Goal: Information Seeking & Learning: Learn about a topic

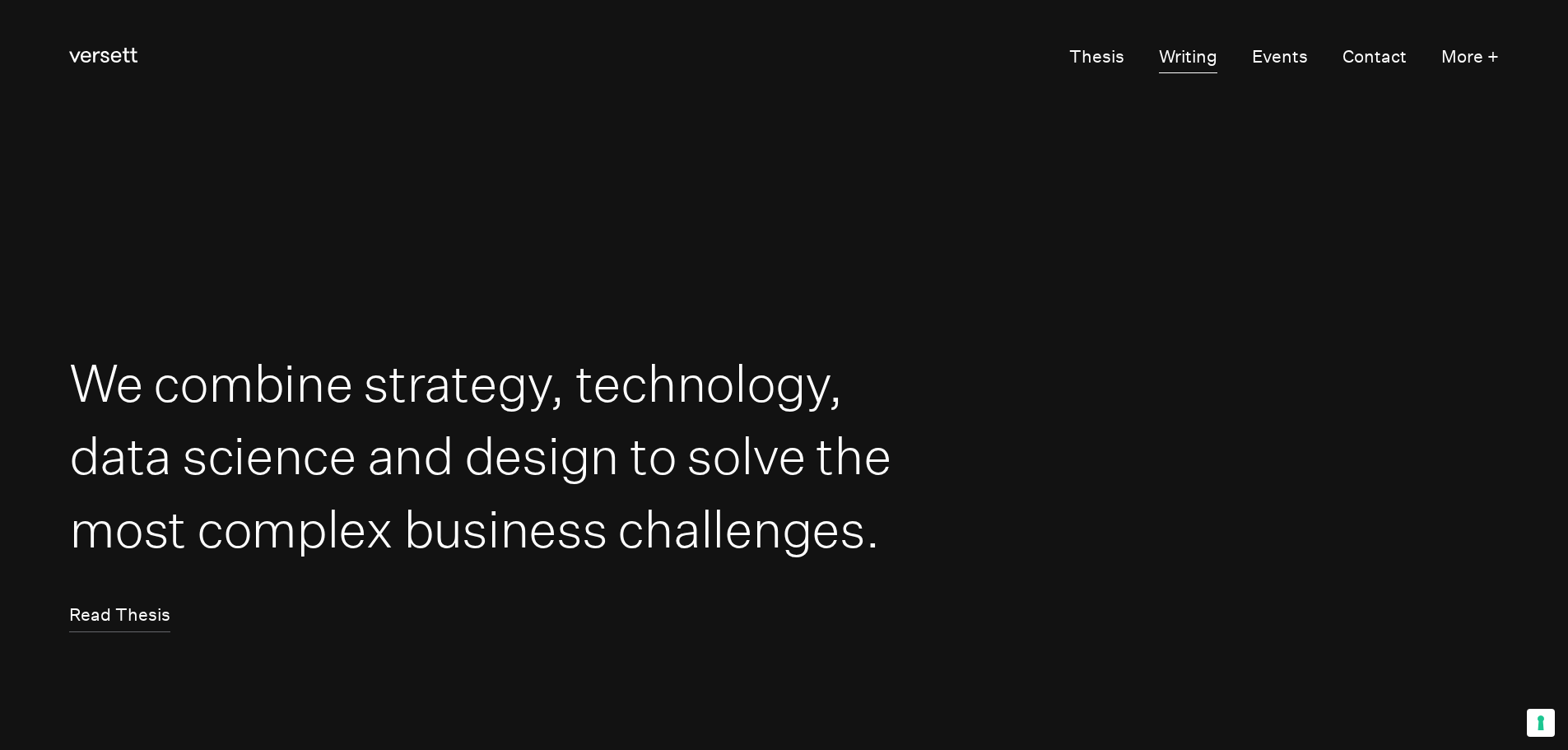
click at [1202, 58] on link "Writing" at bounding box center [1188, 57] width 58 height 33
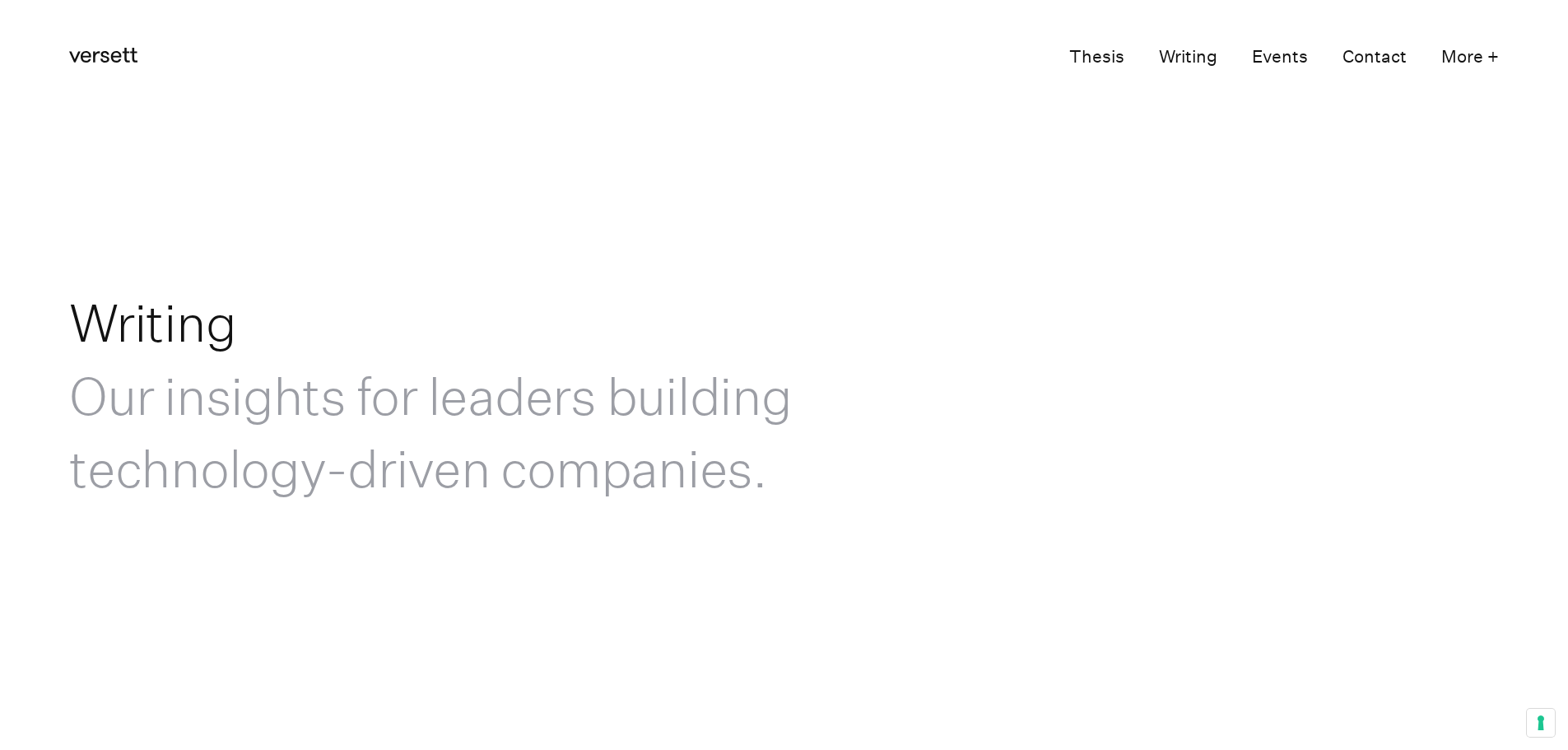
click at [1196, 258] on section "Writing Our insights for leaders building technology-driven companies." at bounding box center [784, 395] width 1568 height 562
click at [794, 182] on section "Writing Our insights for leaders building technology-driven companies." at bounding box center [784, 395] width 1568 height 562
click at [909, 199] on section "Writing Our insights for leaders building technology-driven companies." at bounding box center [784, 395] width 1568 height 562
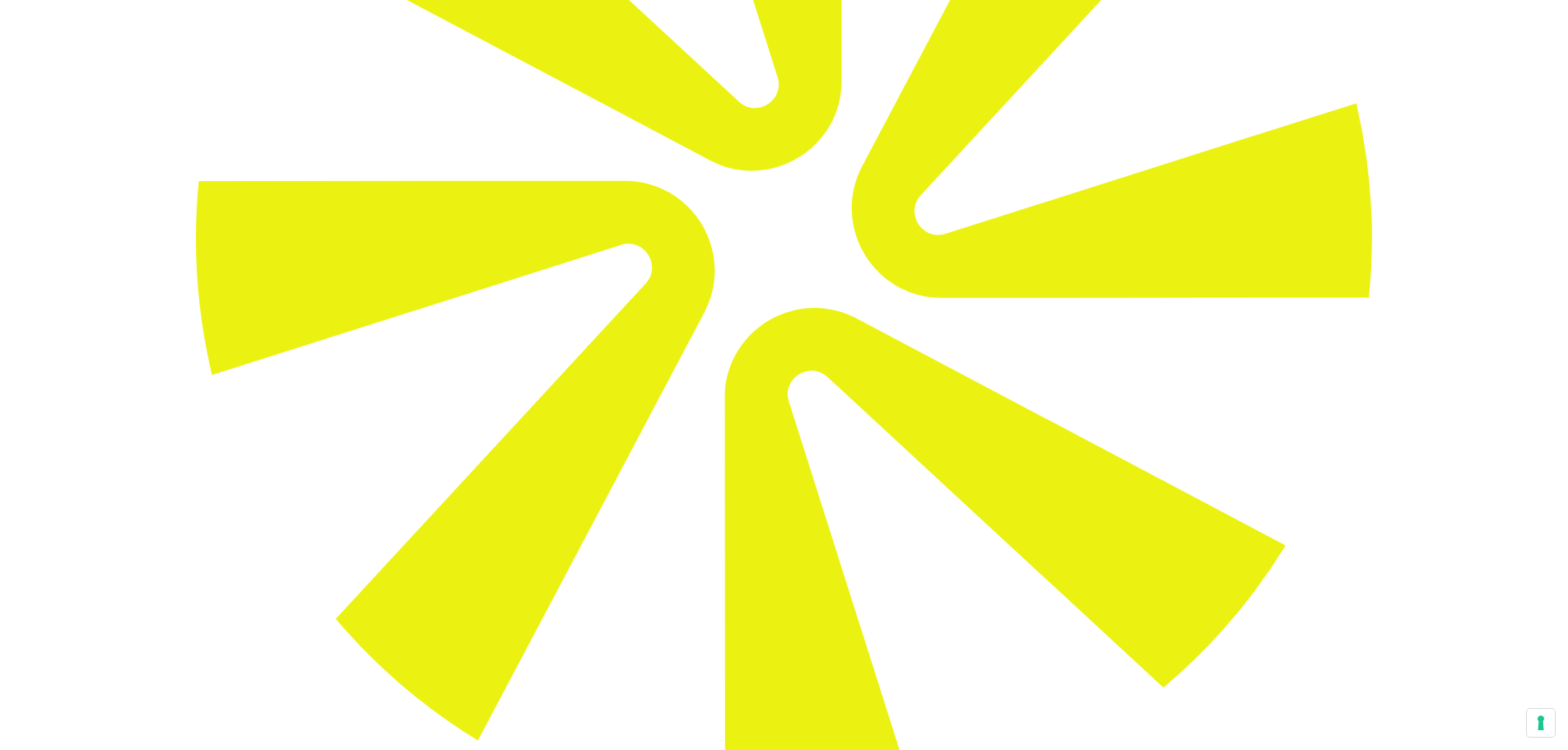
scroll to position [576, 0]
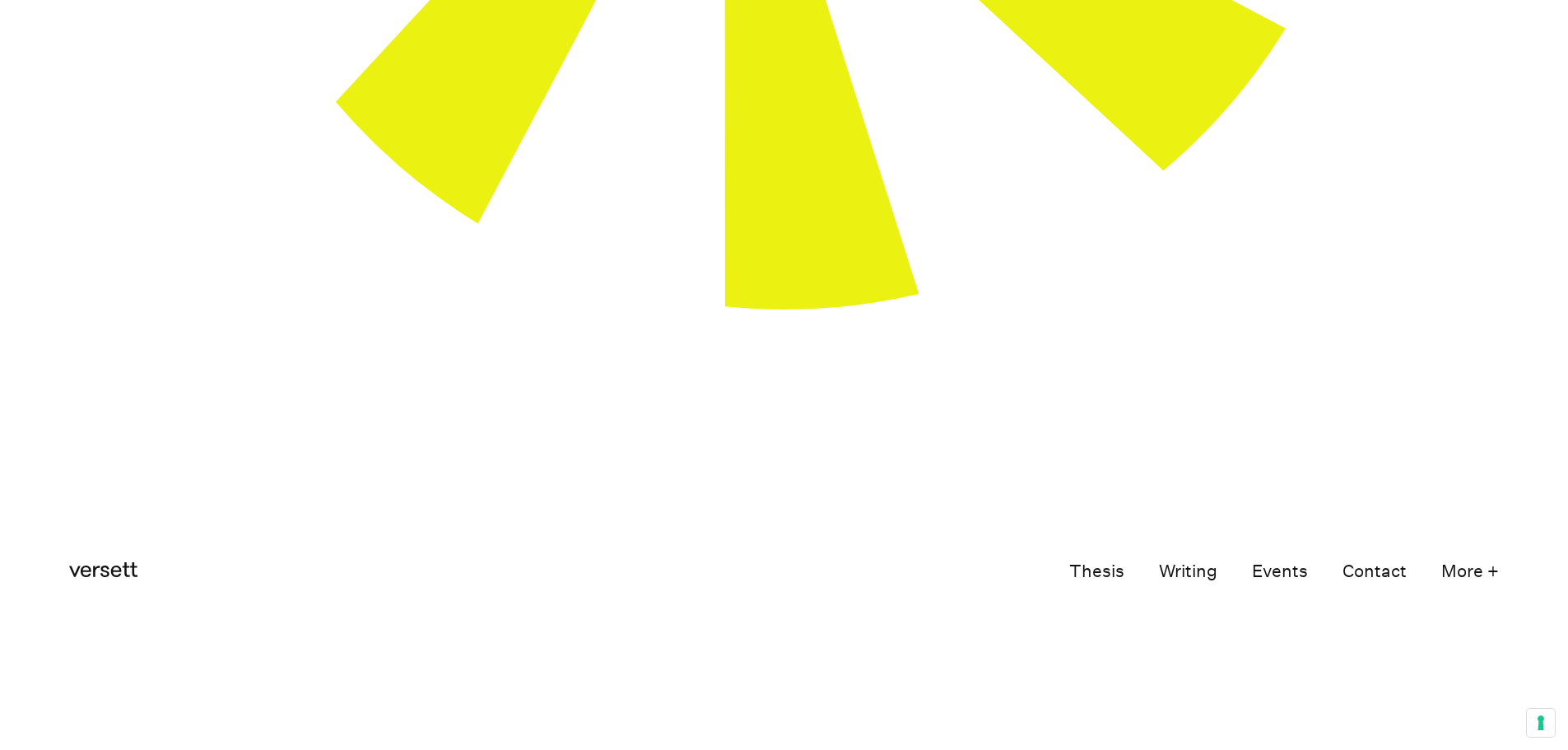
scroll to position [1070, 0]
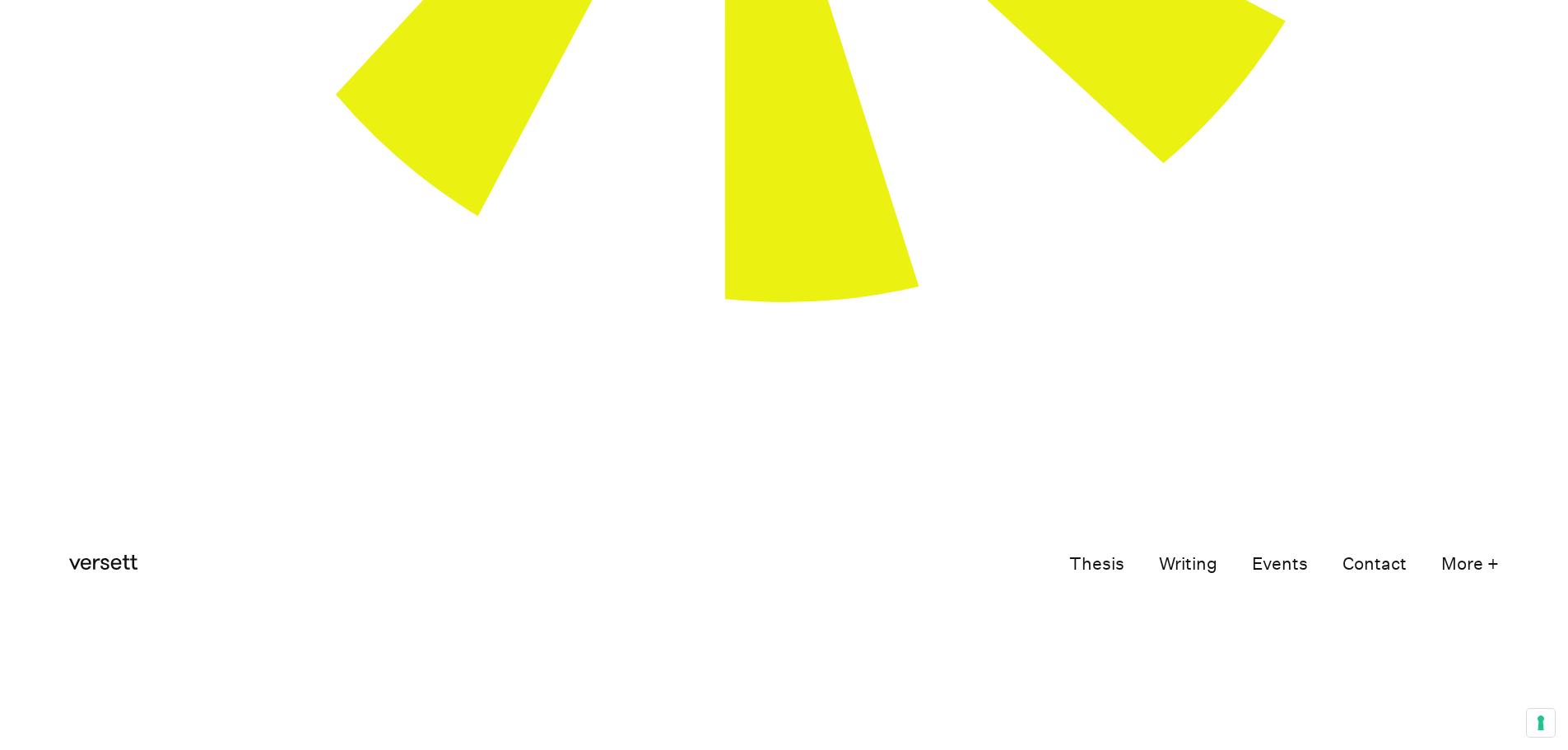
drag, startPoint x: 1096, startPoint y: 180, endPoint x: 1170, endPoint y: 175, distance: 74.2
drag, startPoint x: 1212, startPoint y: 180, endPoint x: 1308, endPoint y: 175, distance: 96.1
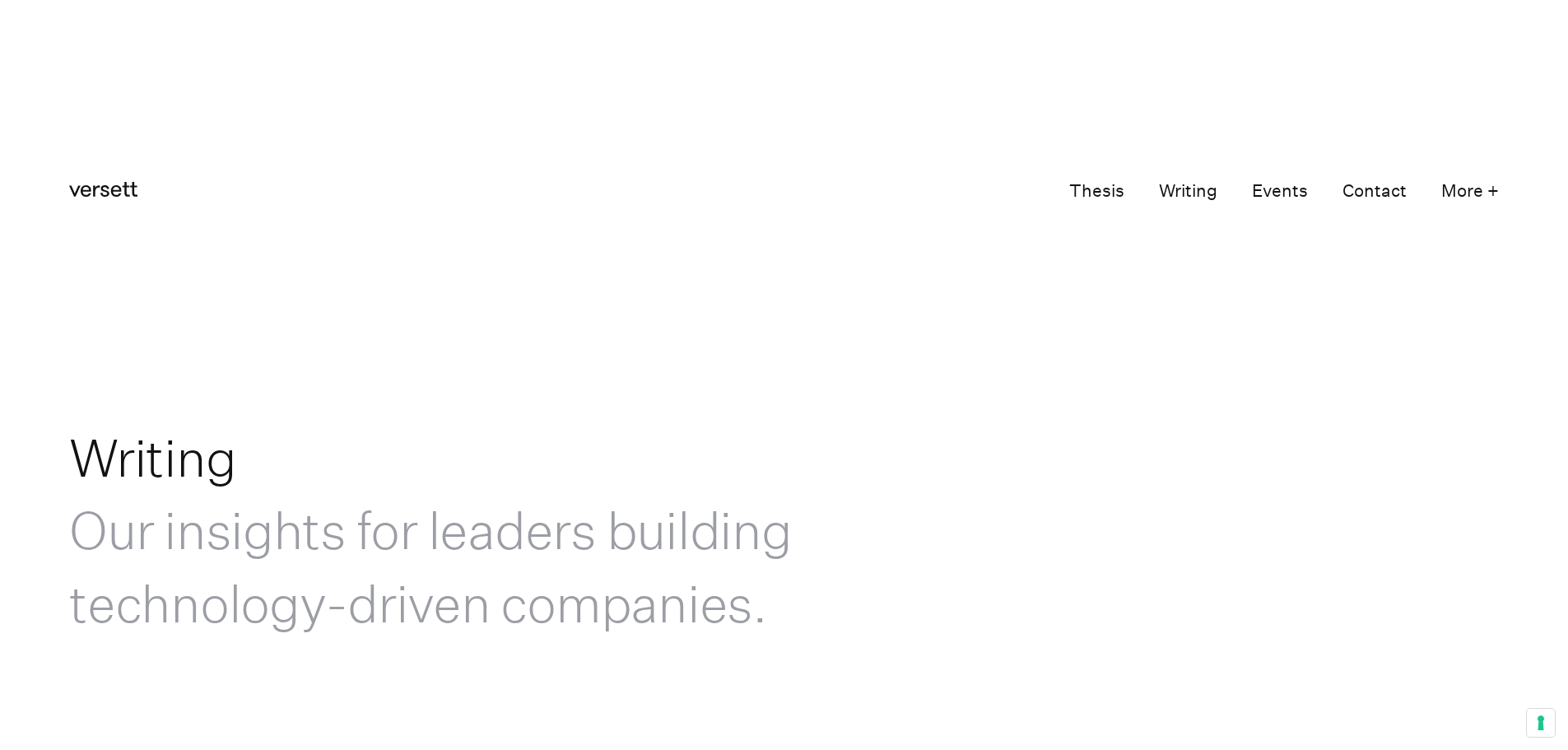
scroll to position [1481, 0]
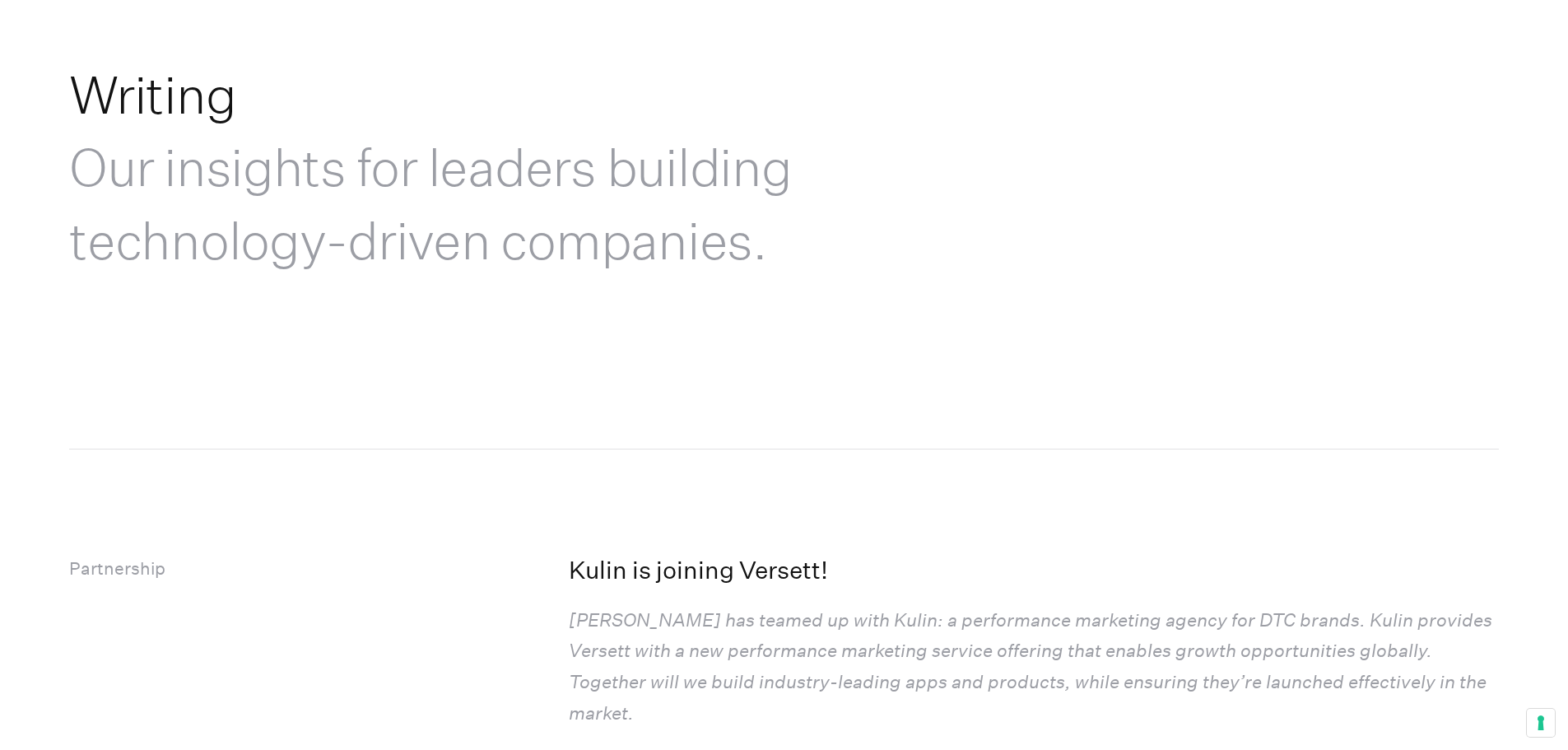
scroll to position [1810, 0]
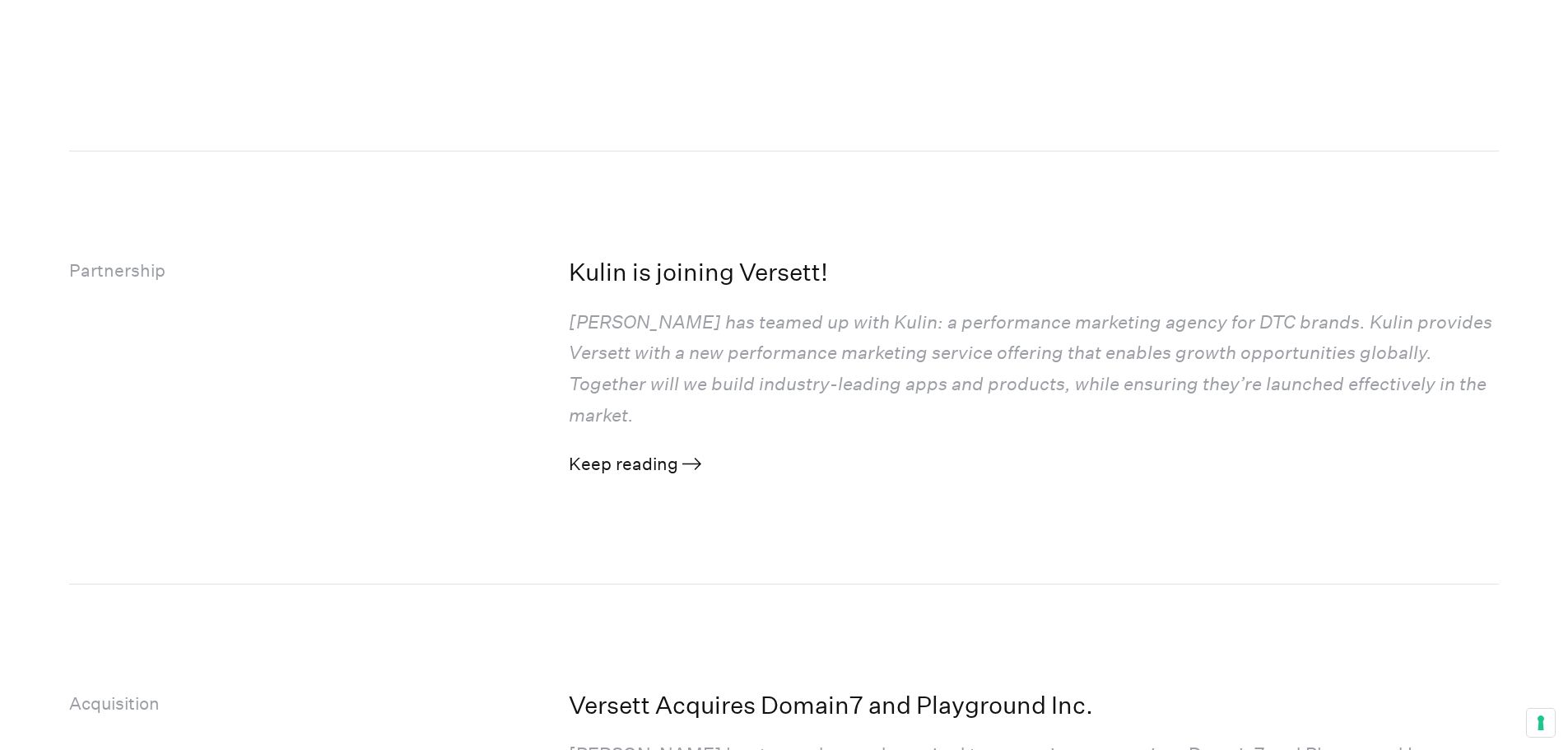
scroll to position [2304, 0]
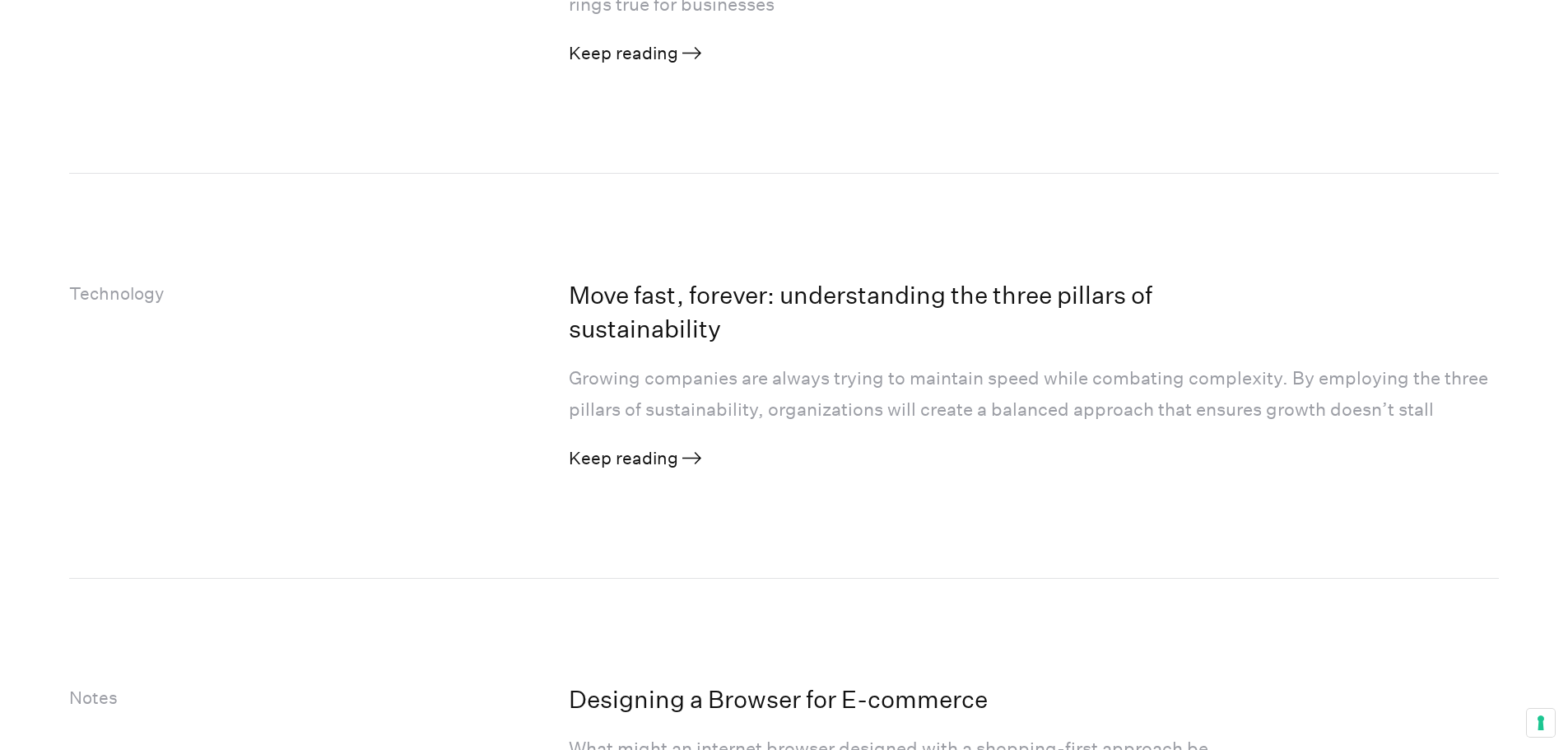
scroll to position [3374, 0]
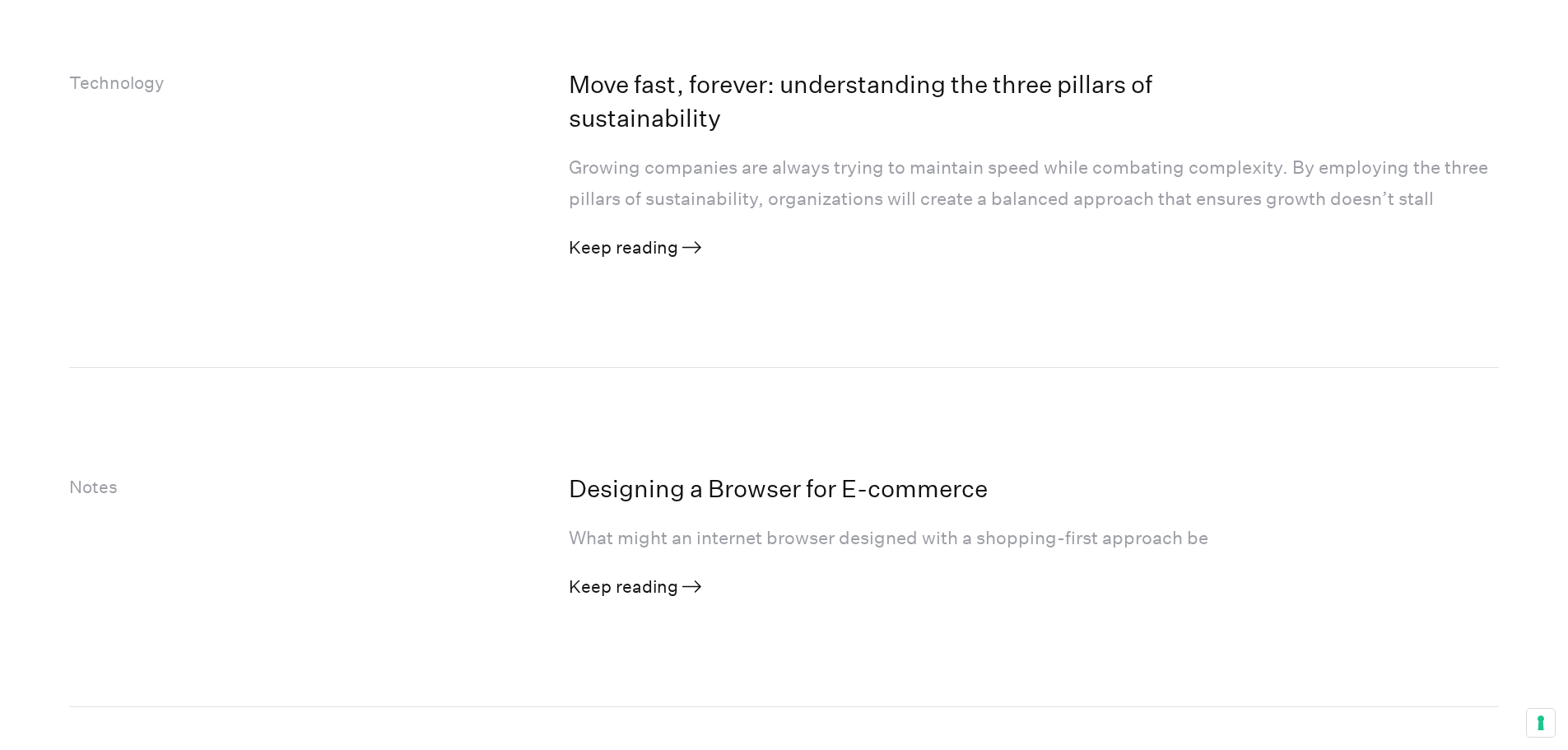
scroll to position [3703, 0]
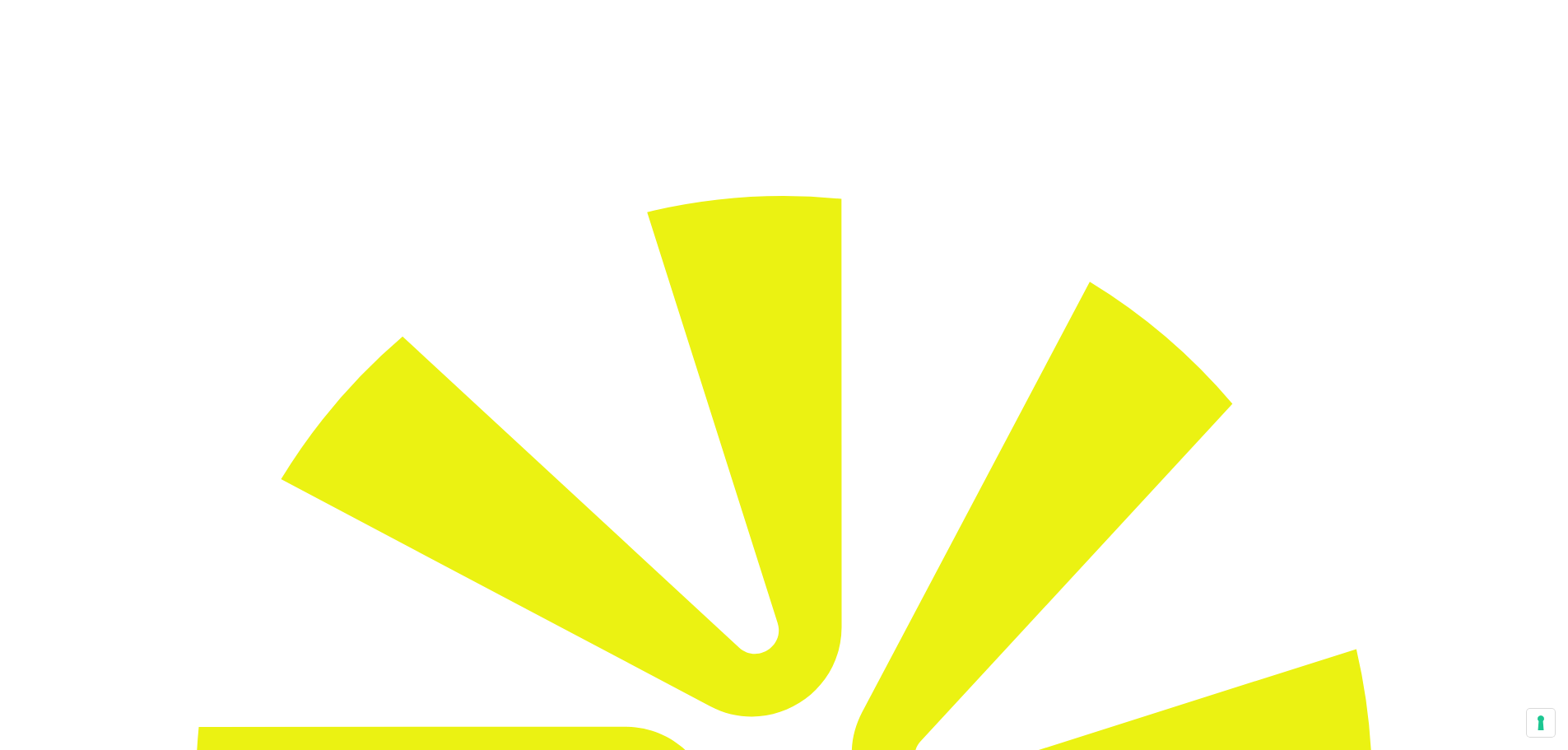
drag, startPoint x: 444, startPoint y: 281, endPoint x: 716, endPoint y: 350, distance: 280.6
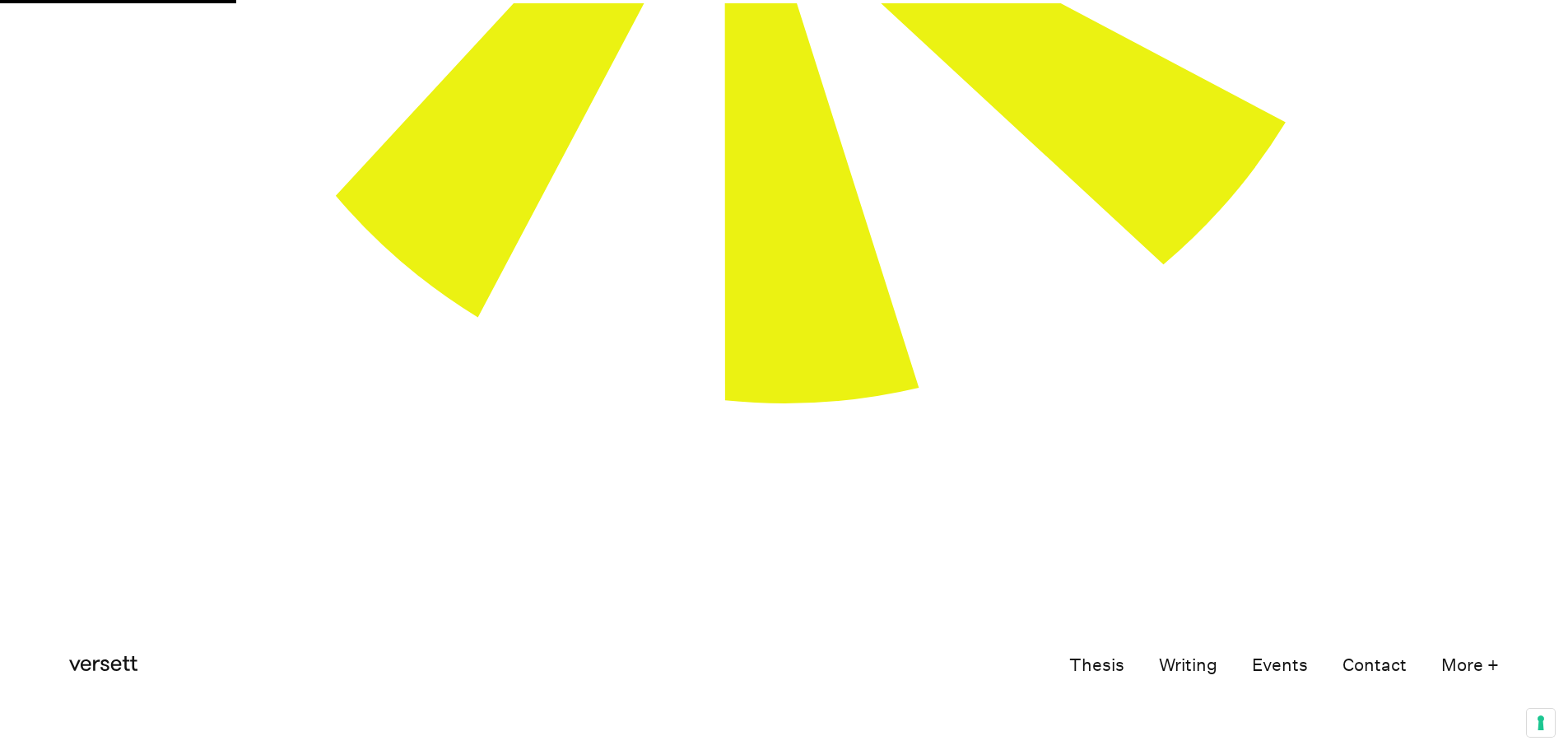
scroll to position [988, 0]
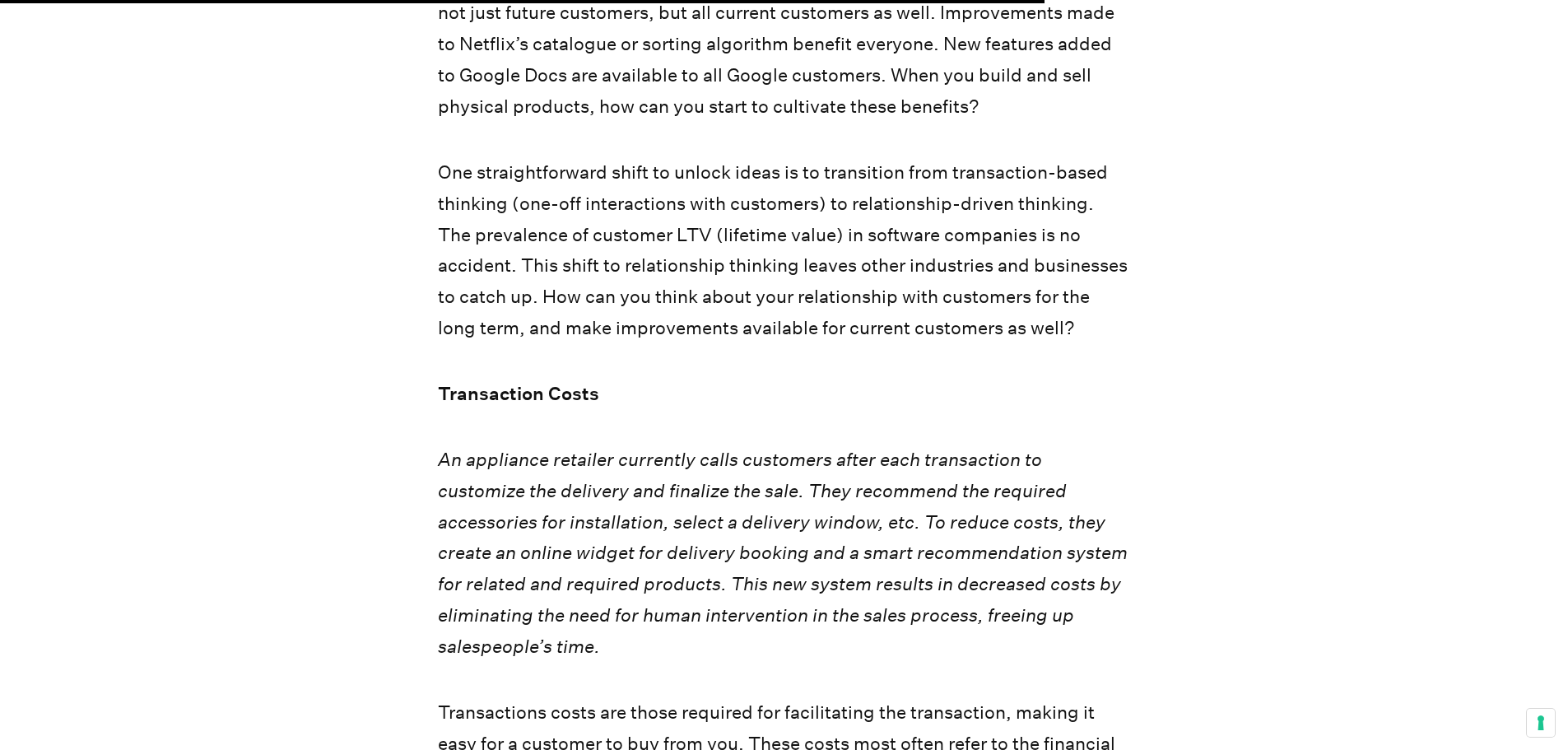
scroll to position [4362, 0]
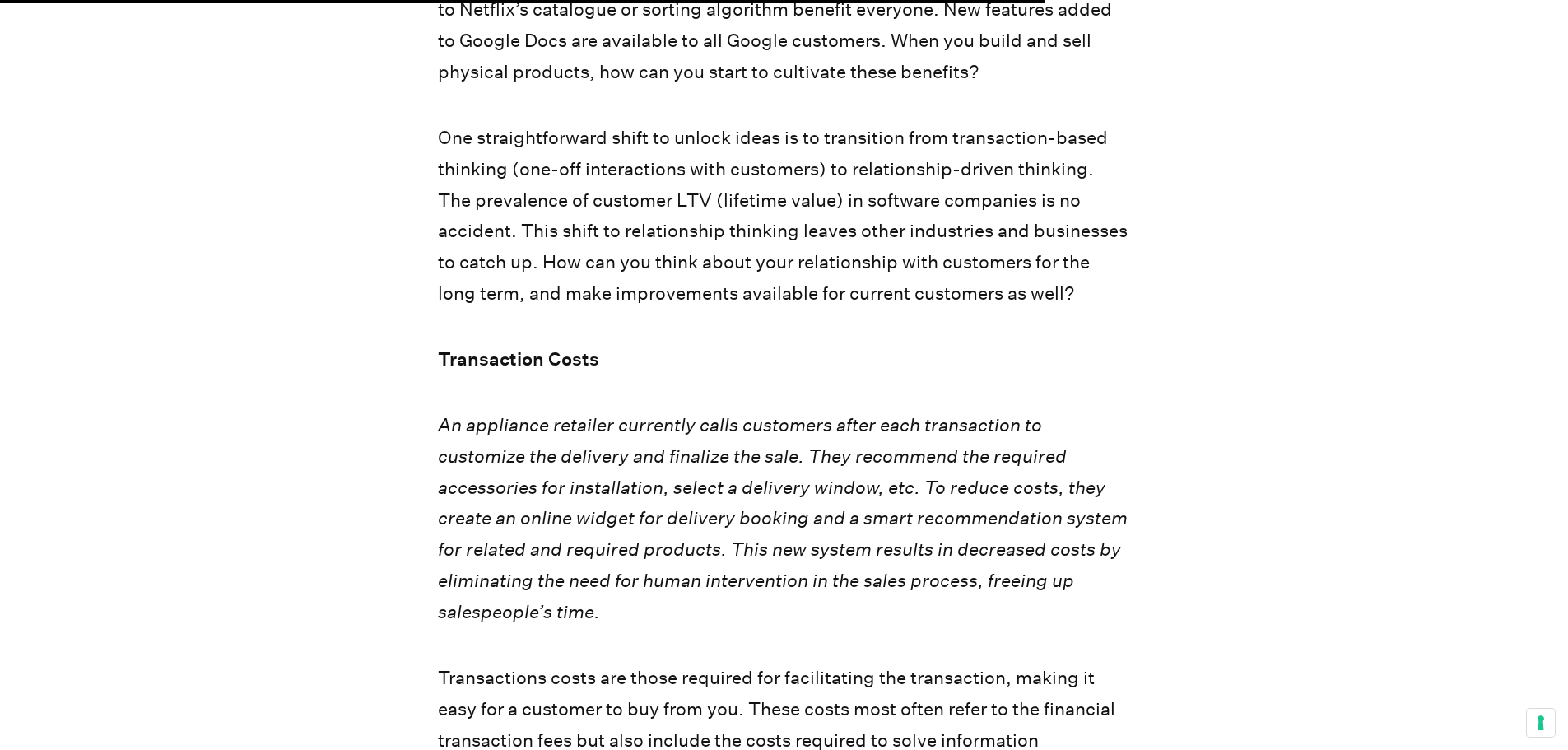
click at [329, 197] on section "Over the last ten years, your customers have dramatically changed. Their behavi…" at bounding box center [784, 154] width 1568 height 4950
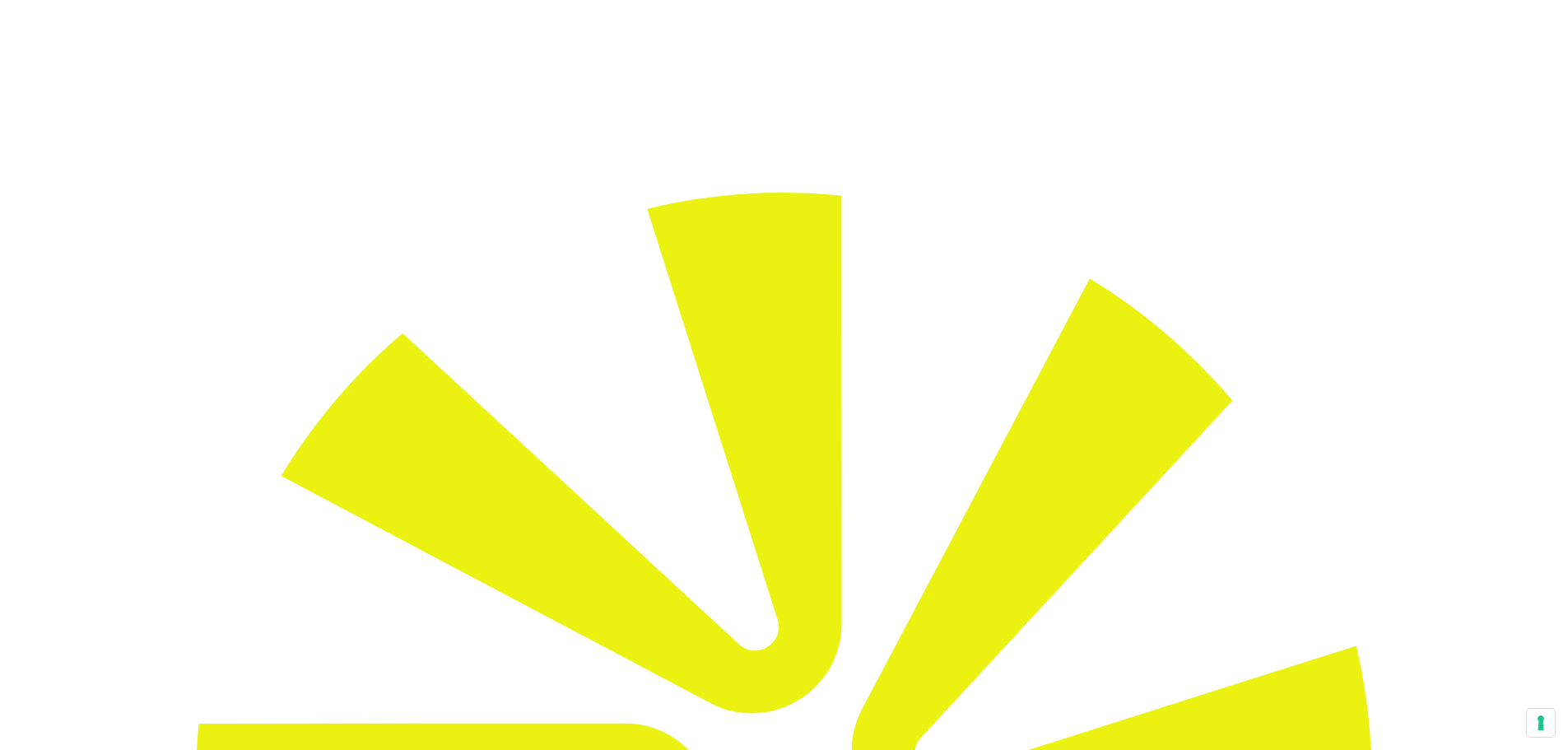
scroll to position [0, 0]
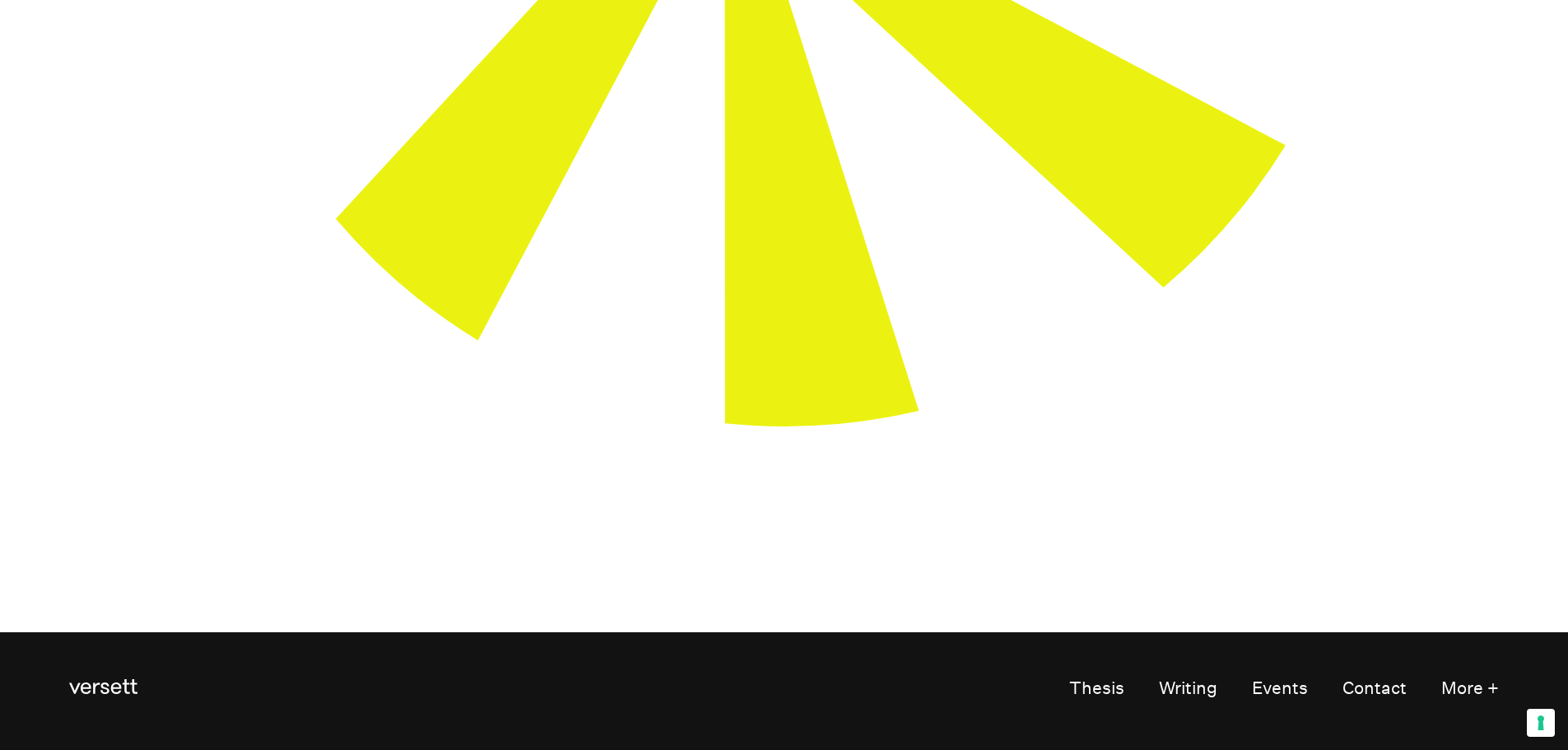
scroll to position [1070, 0]
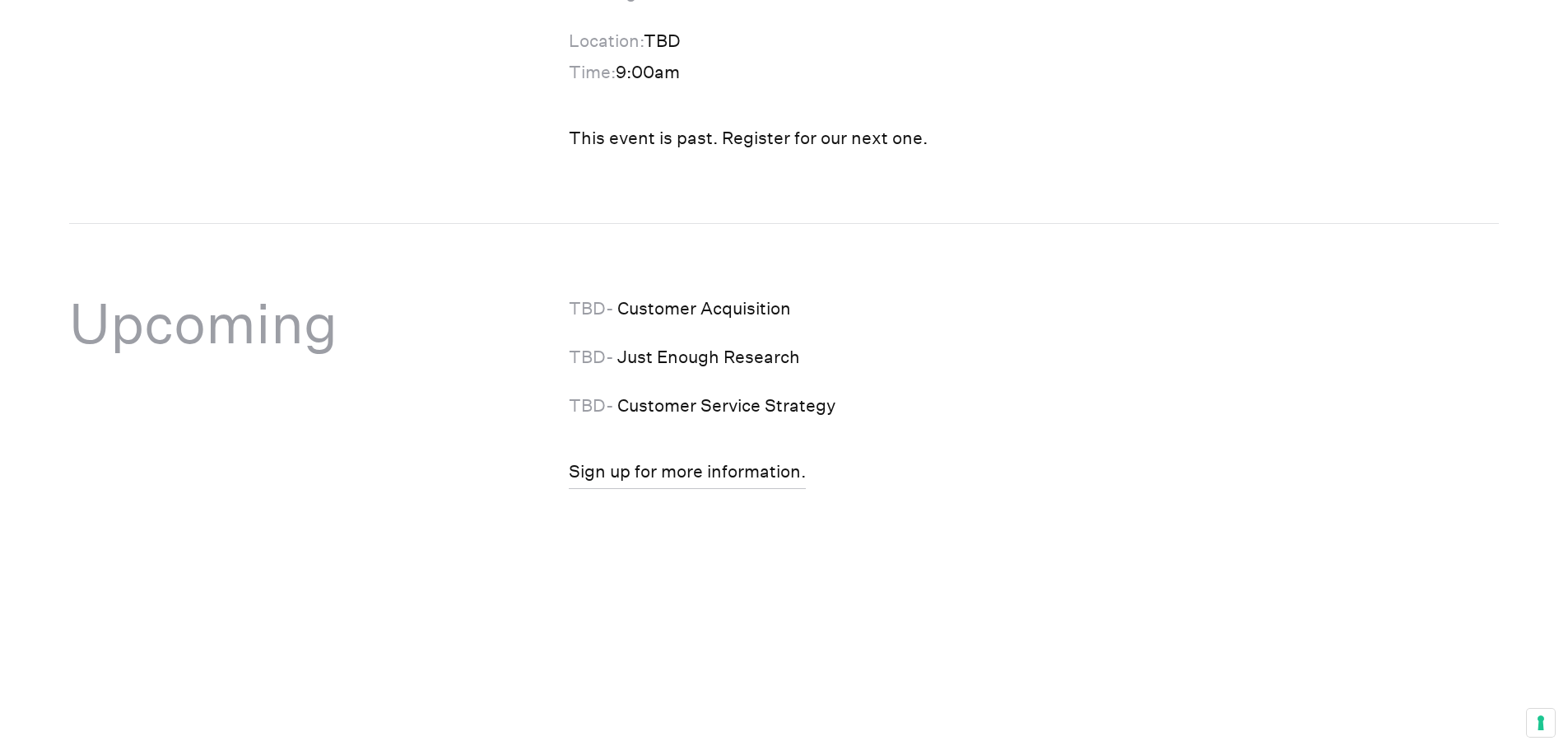
scroll to position [3621, 0]
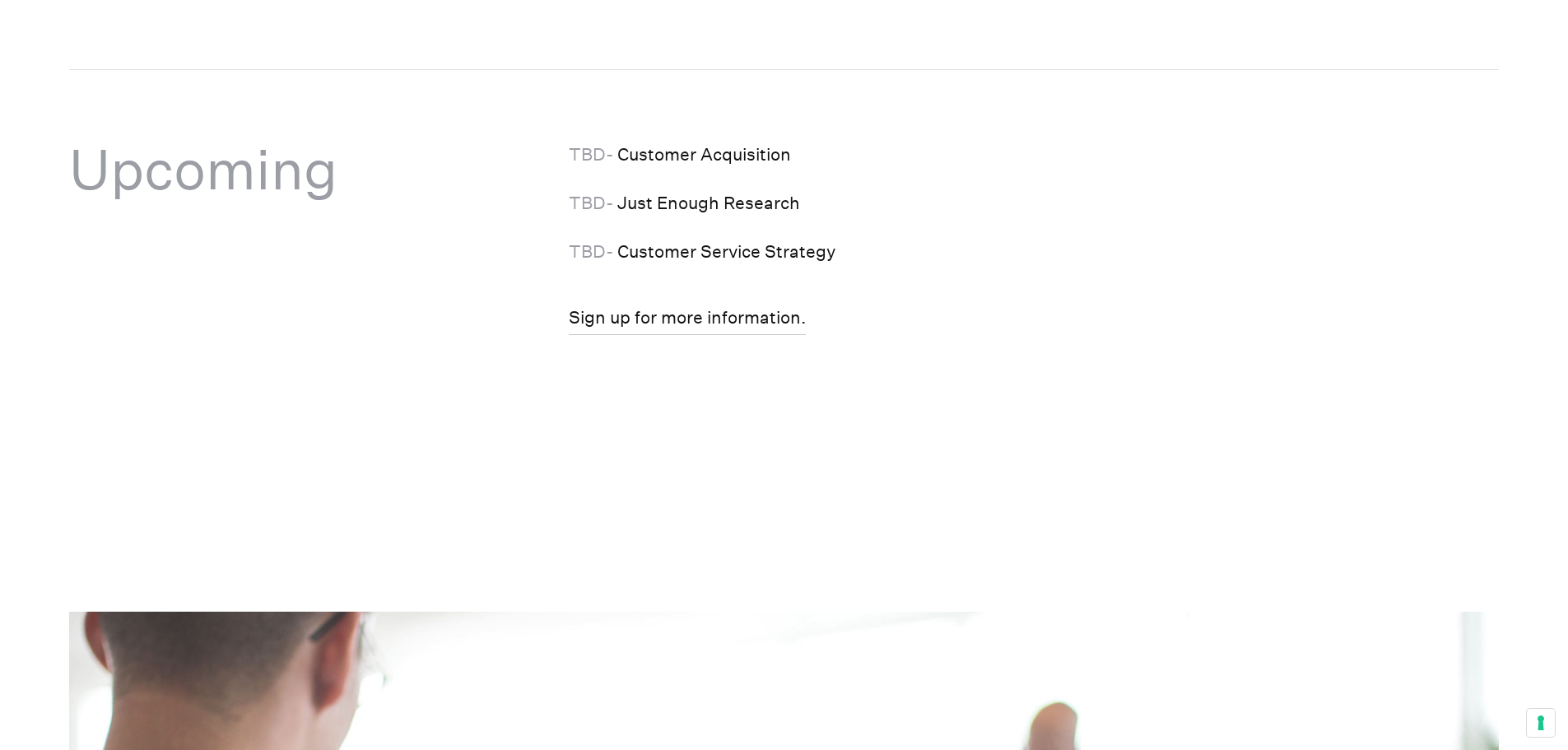
scroll to position [3835, 0]
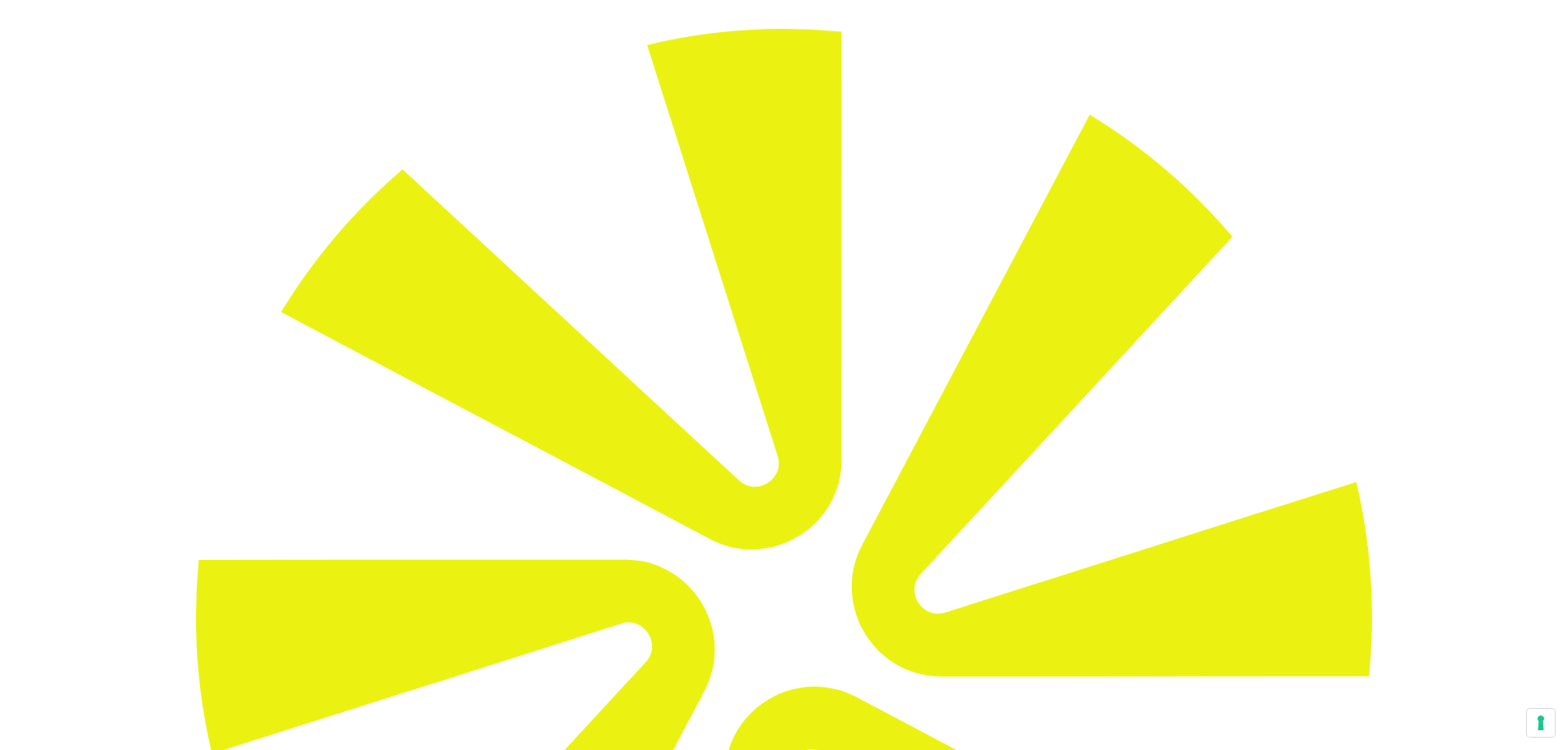
scroll to position [0, 0]
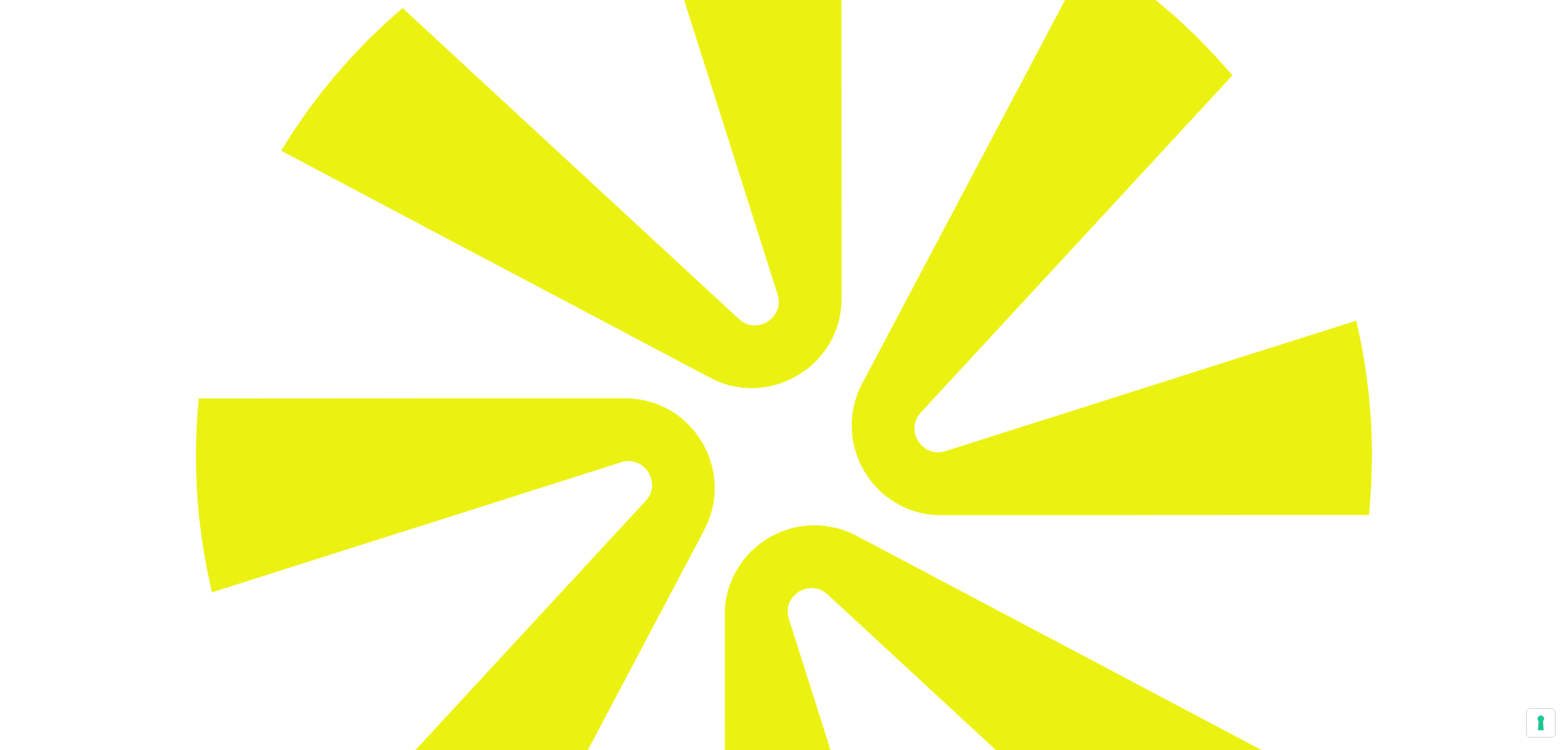
scroll to position [329, 0]
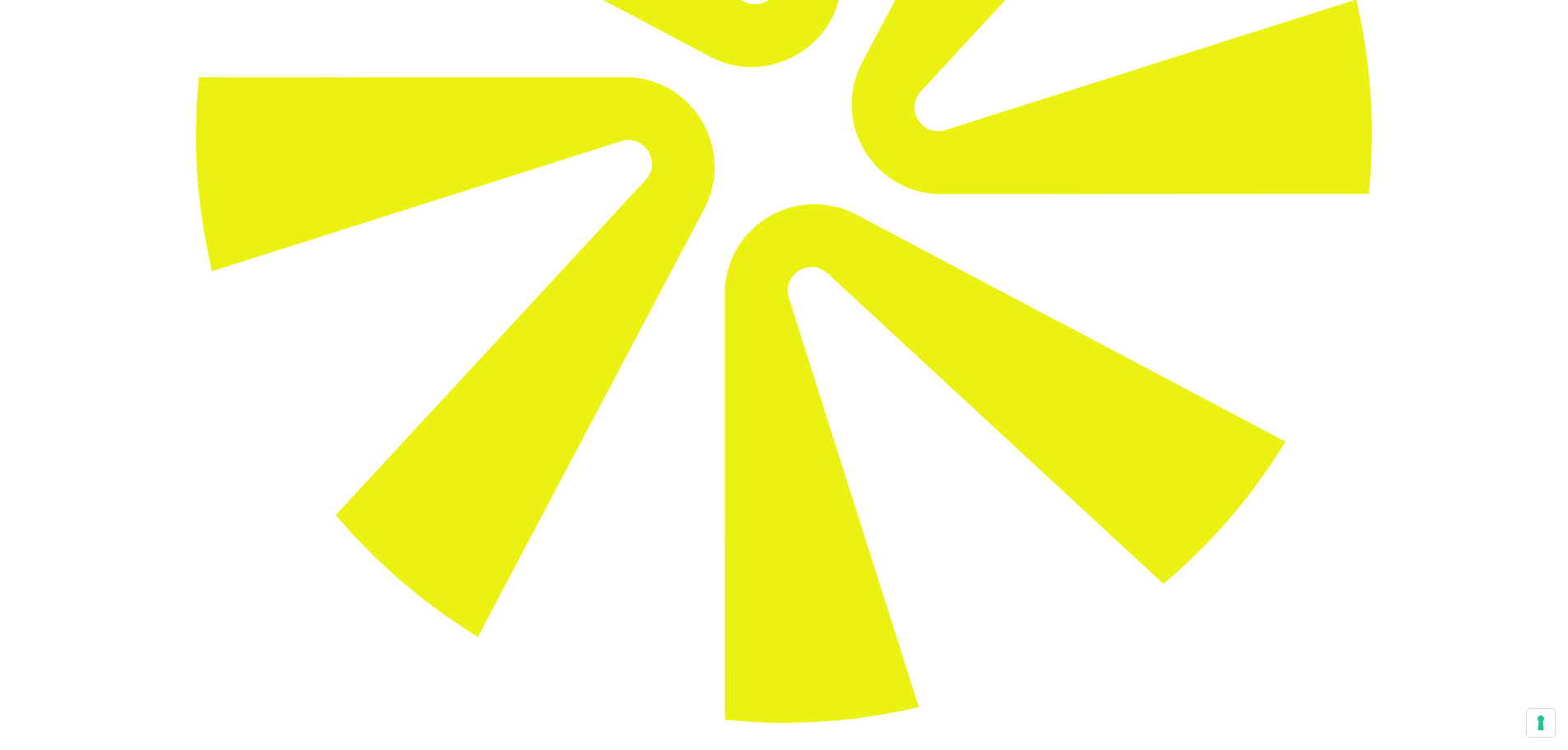
scroll to position [658, 0]
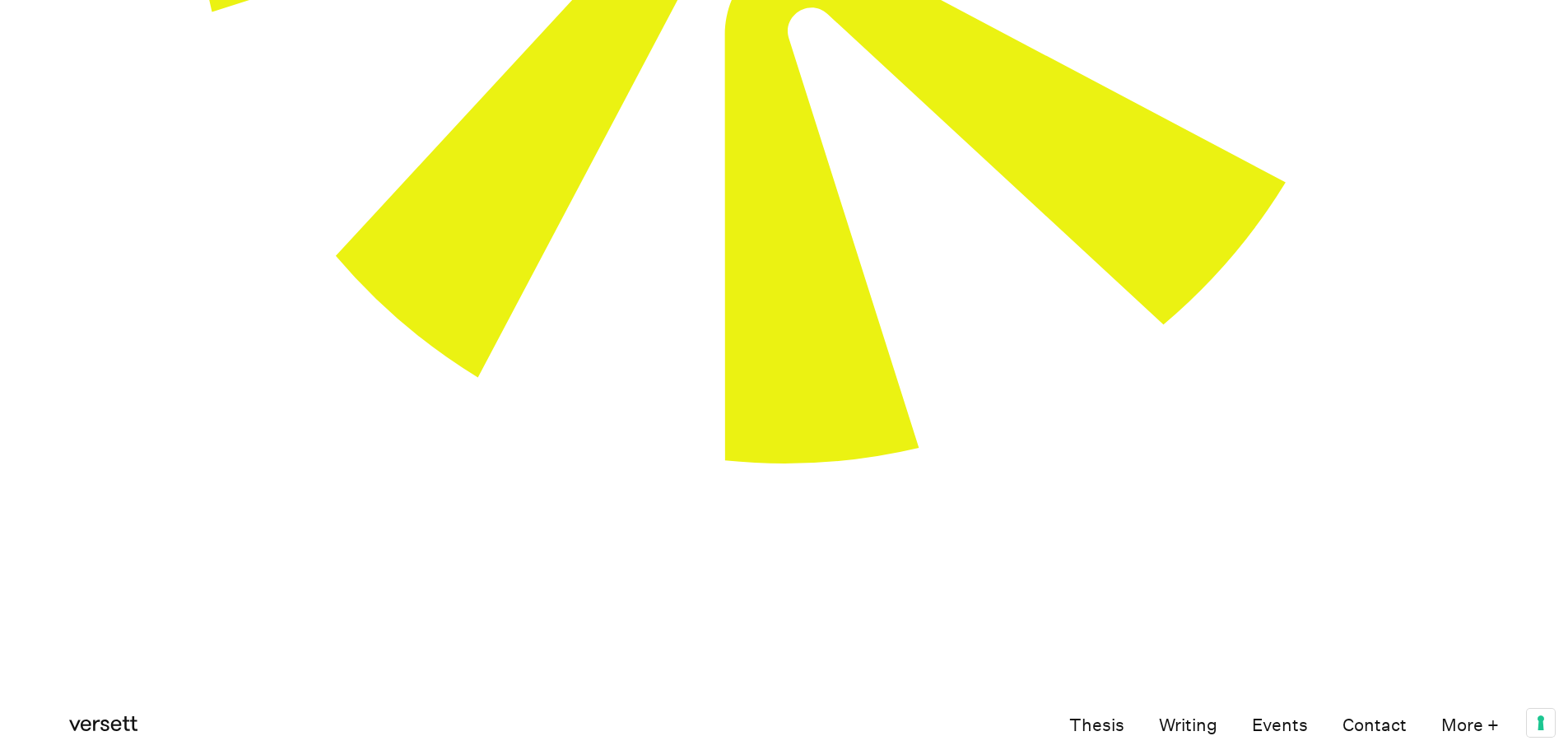
scroll to position [988, 0]
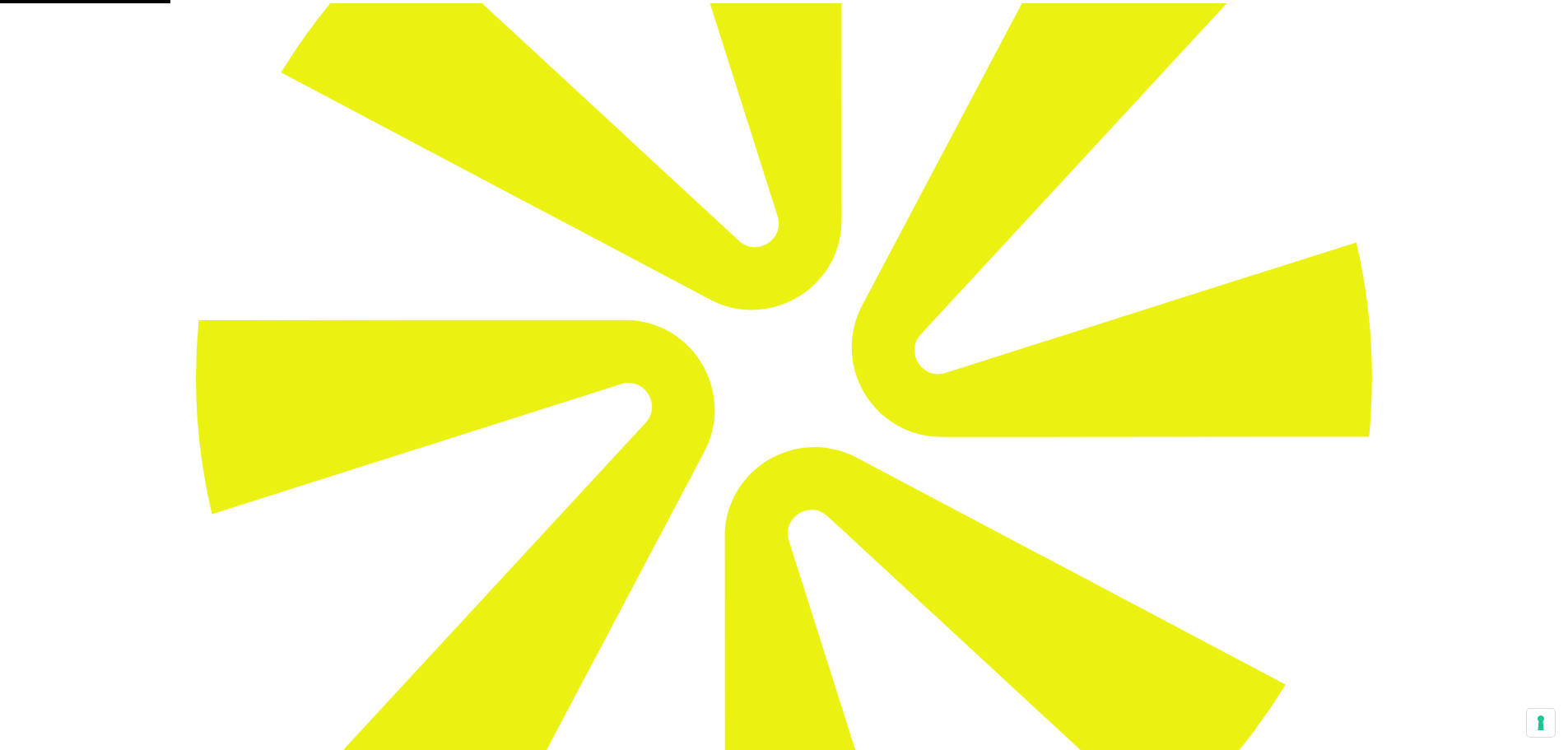
scroll to position [411, 0]
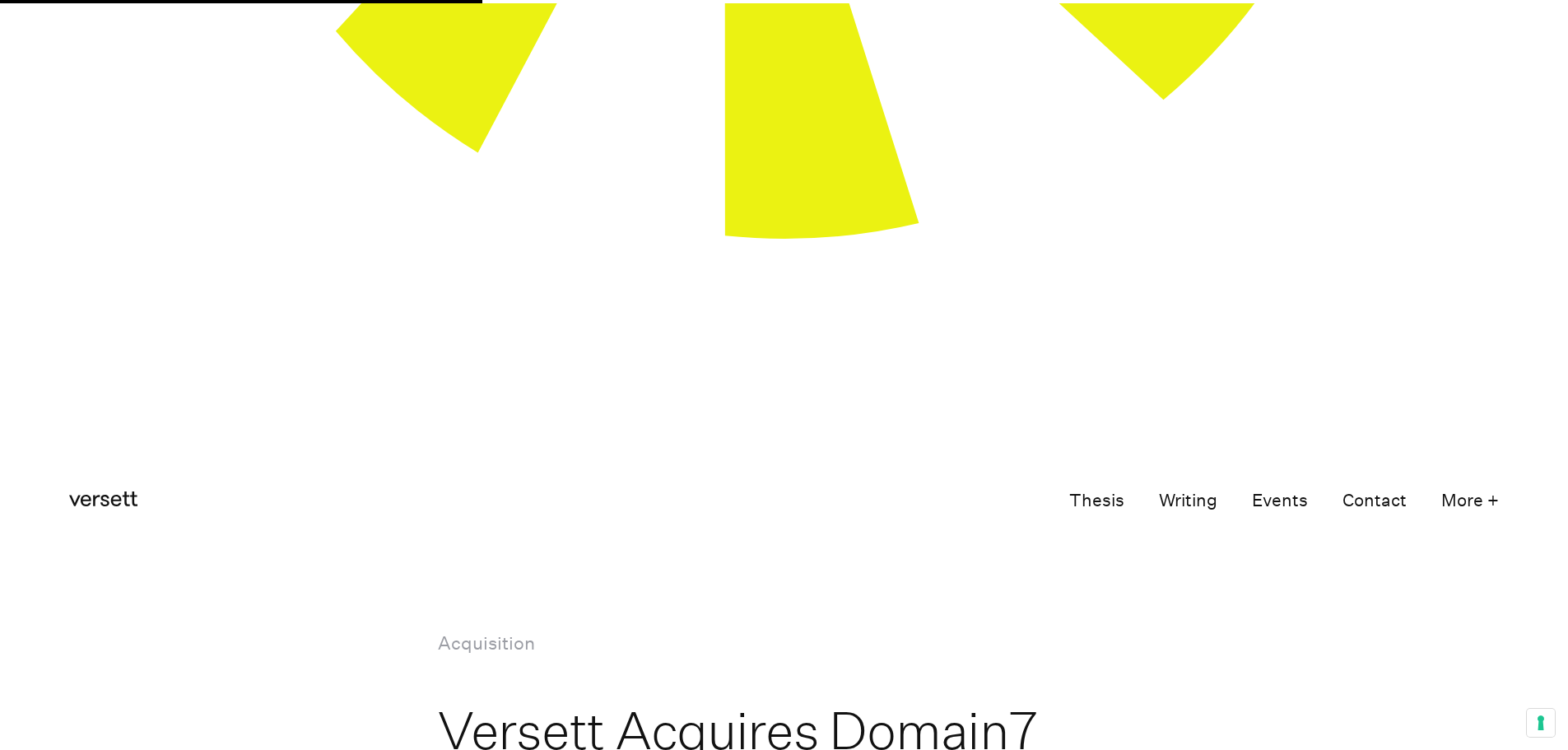
scroll to position [1152, 0]
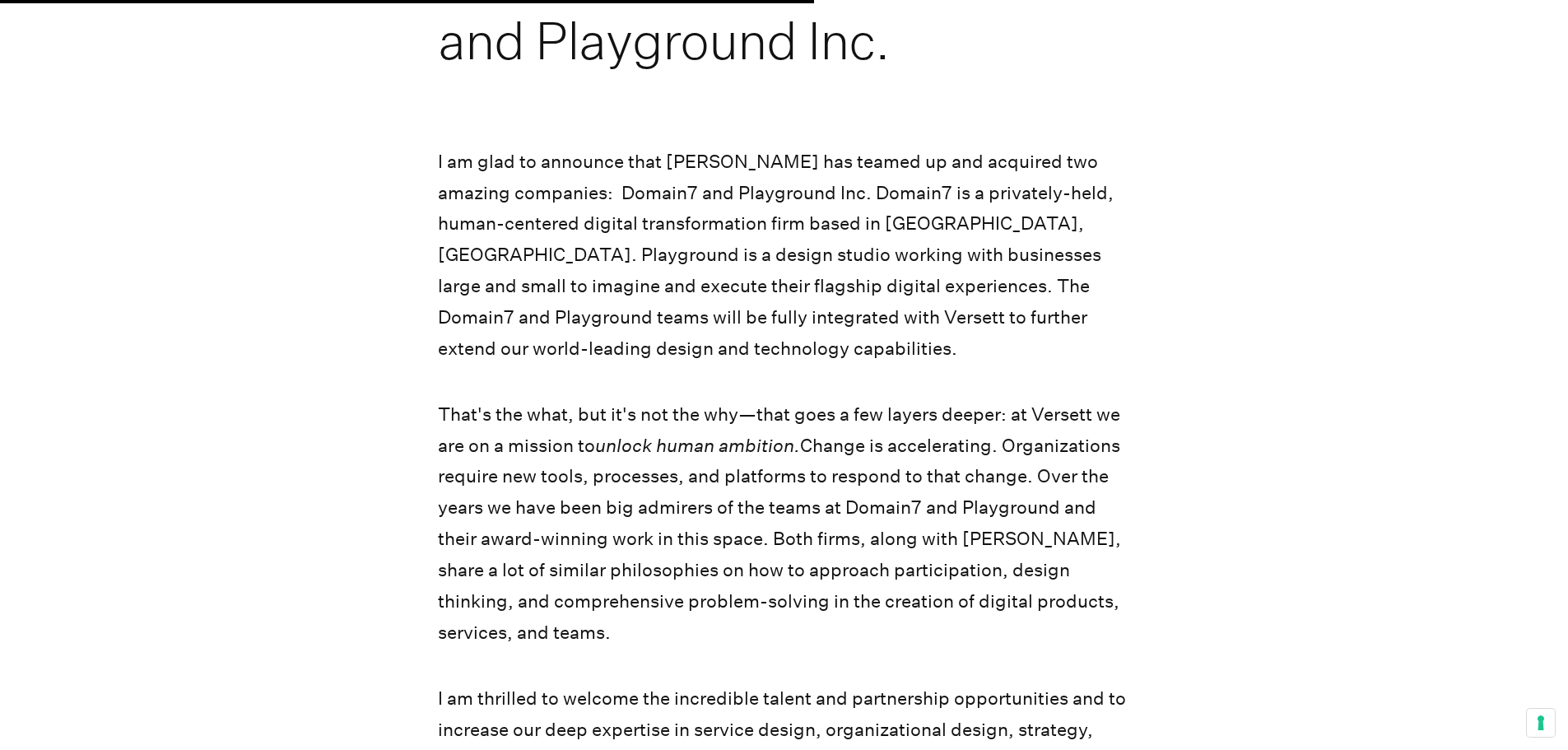
scroll to position [1893, 0]
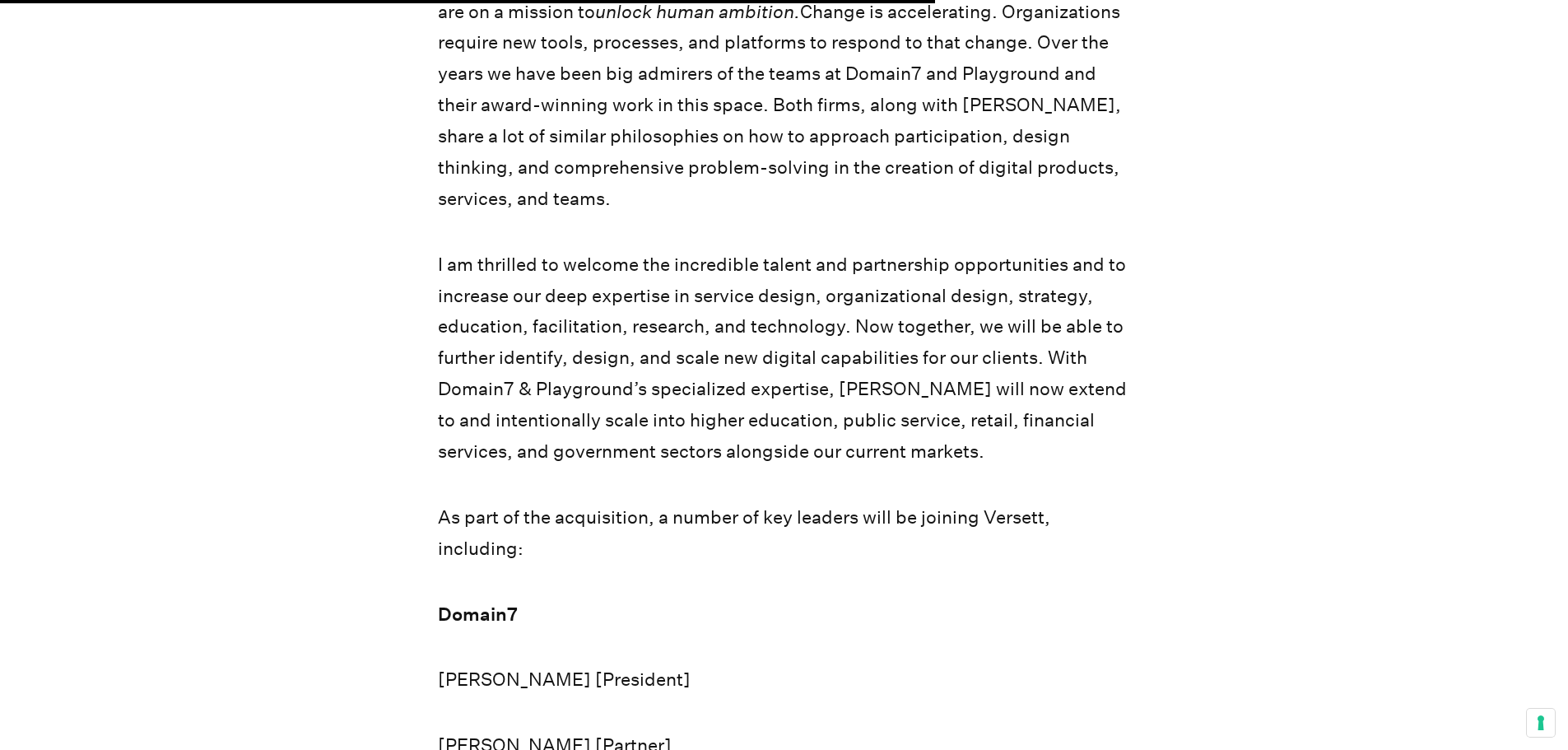
scroll to position [2387, 0]
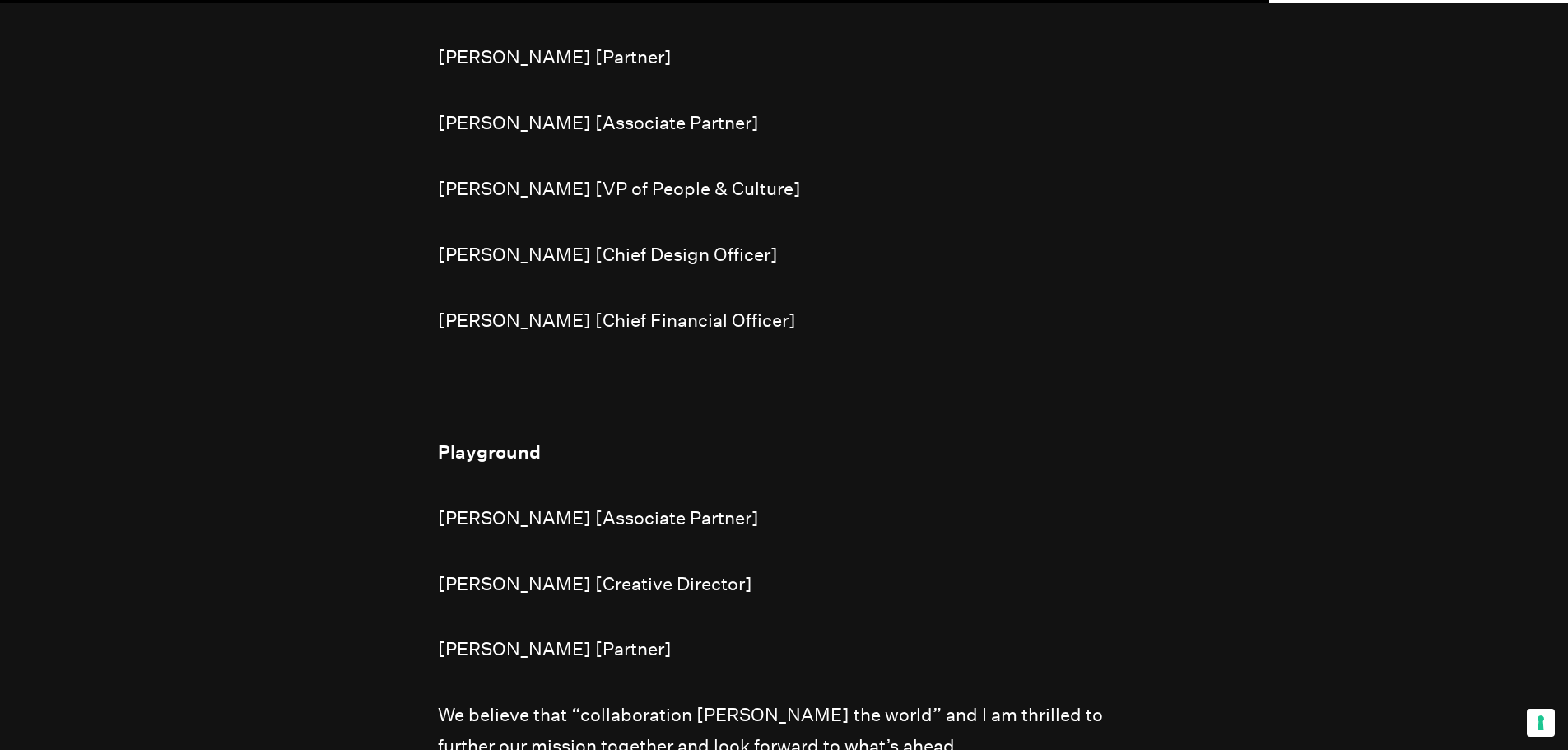
scroll to position [3045, 0]
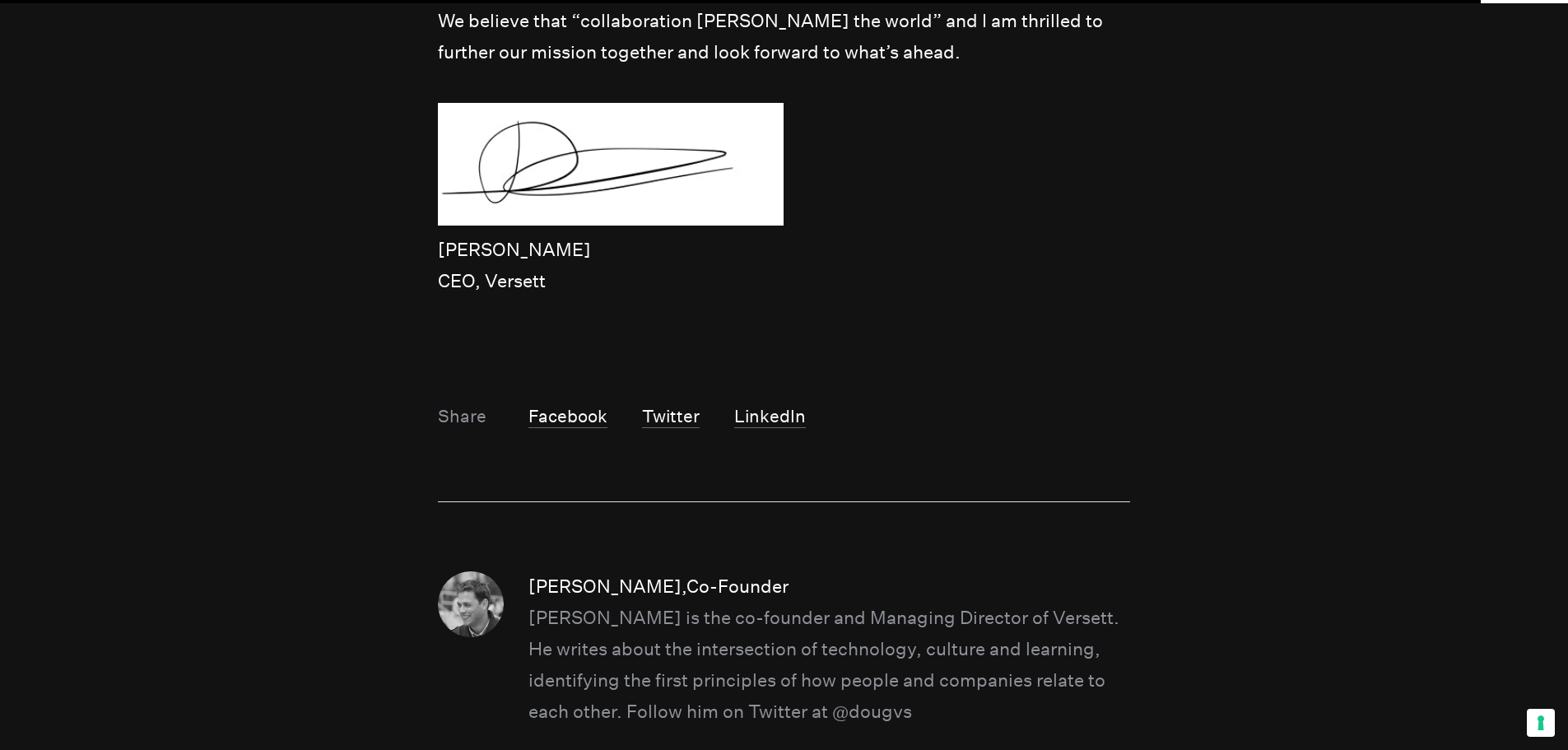
scroll to position [3743, 0]
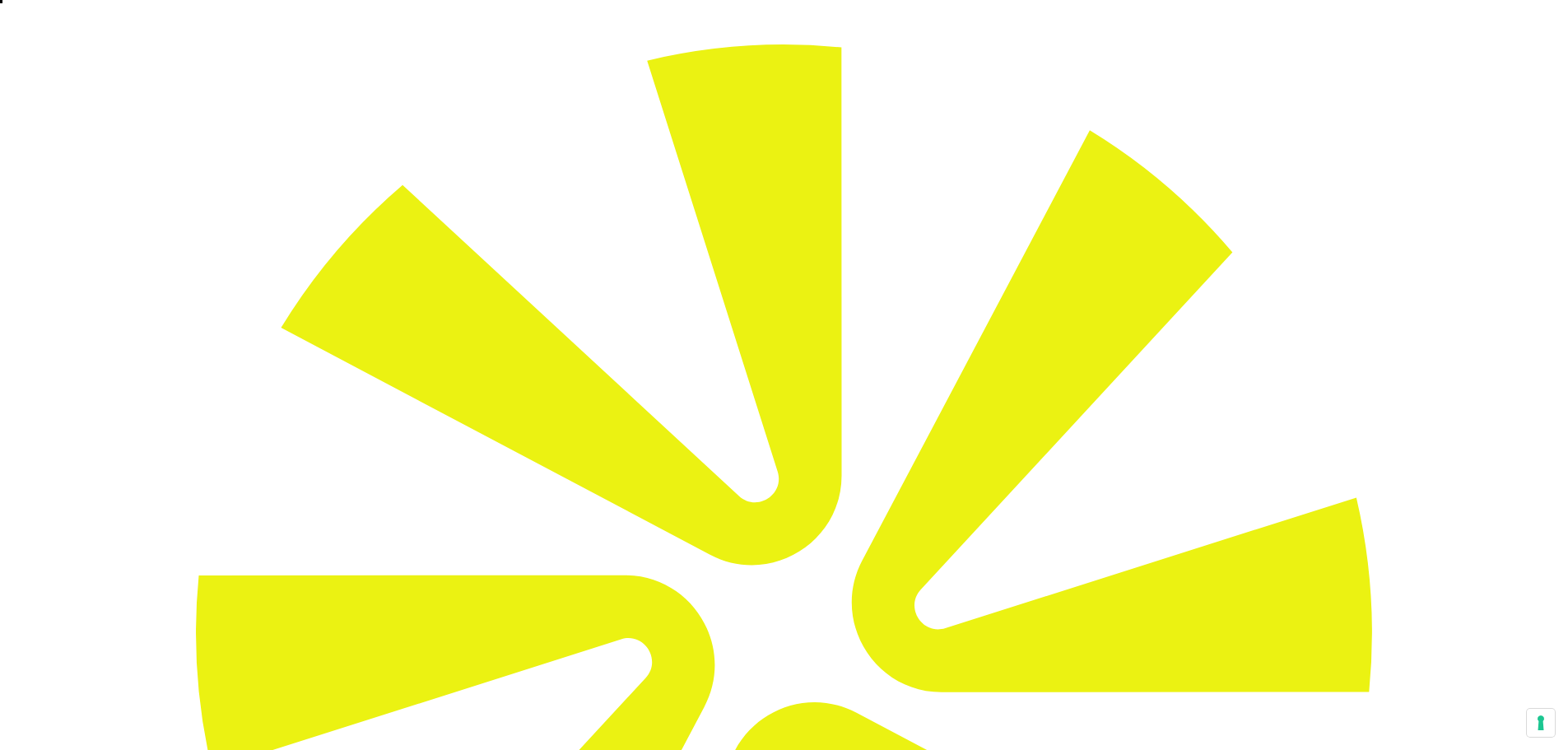
scroll to position [0, 0]
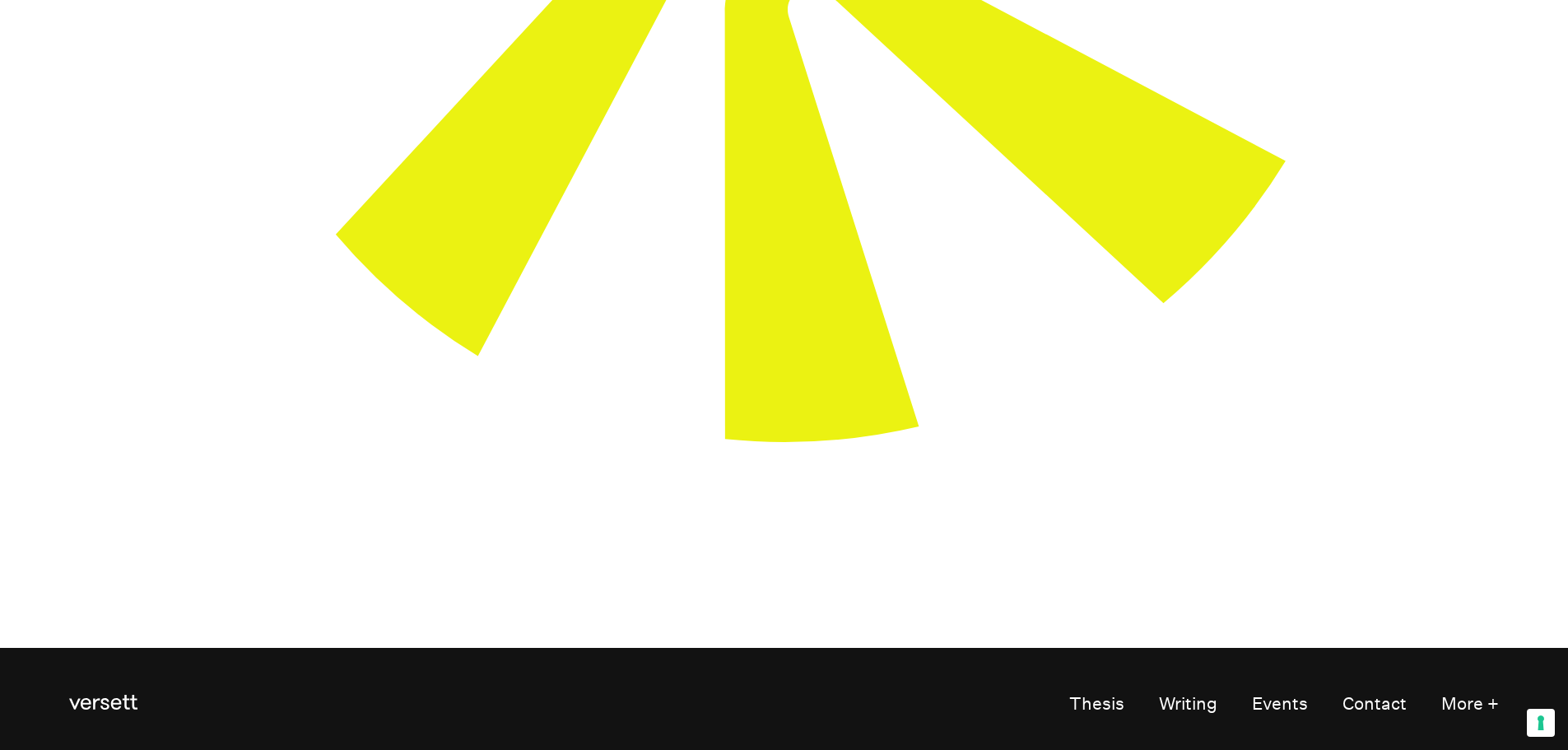
scroll to position [988, 0]
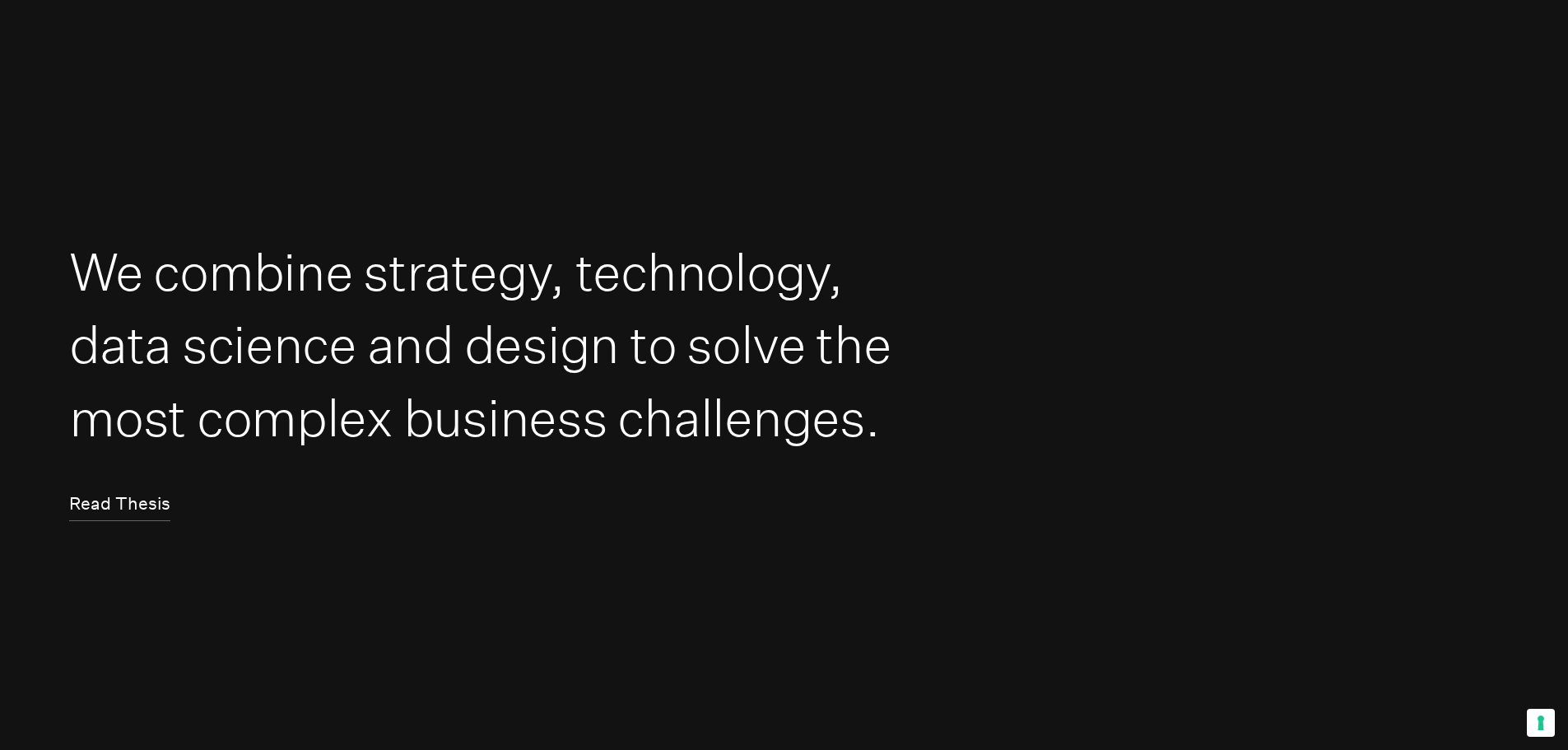
scroll to position [1728, 0]
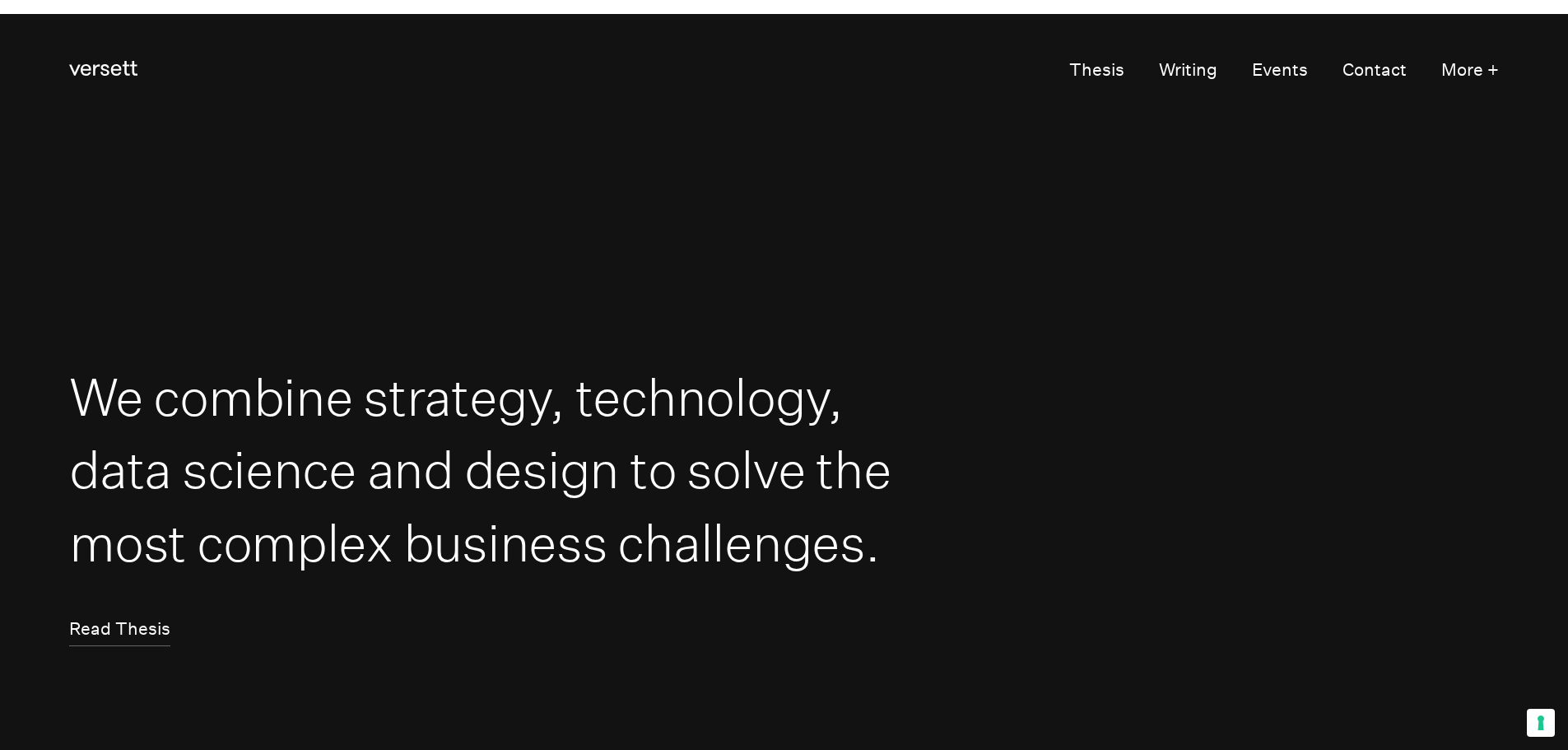
scroll to position [1564, 0]
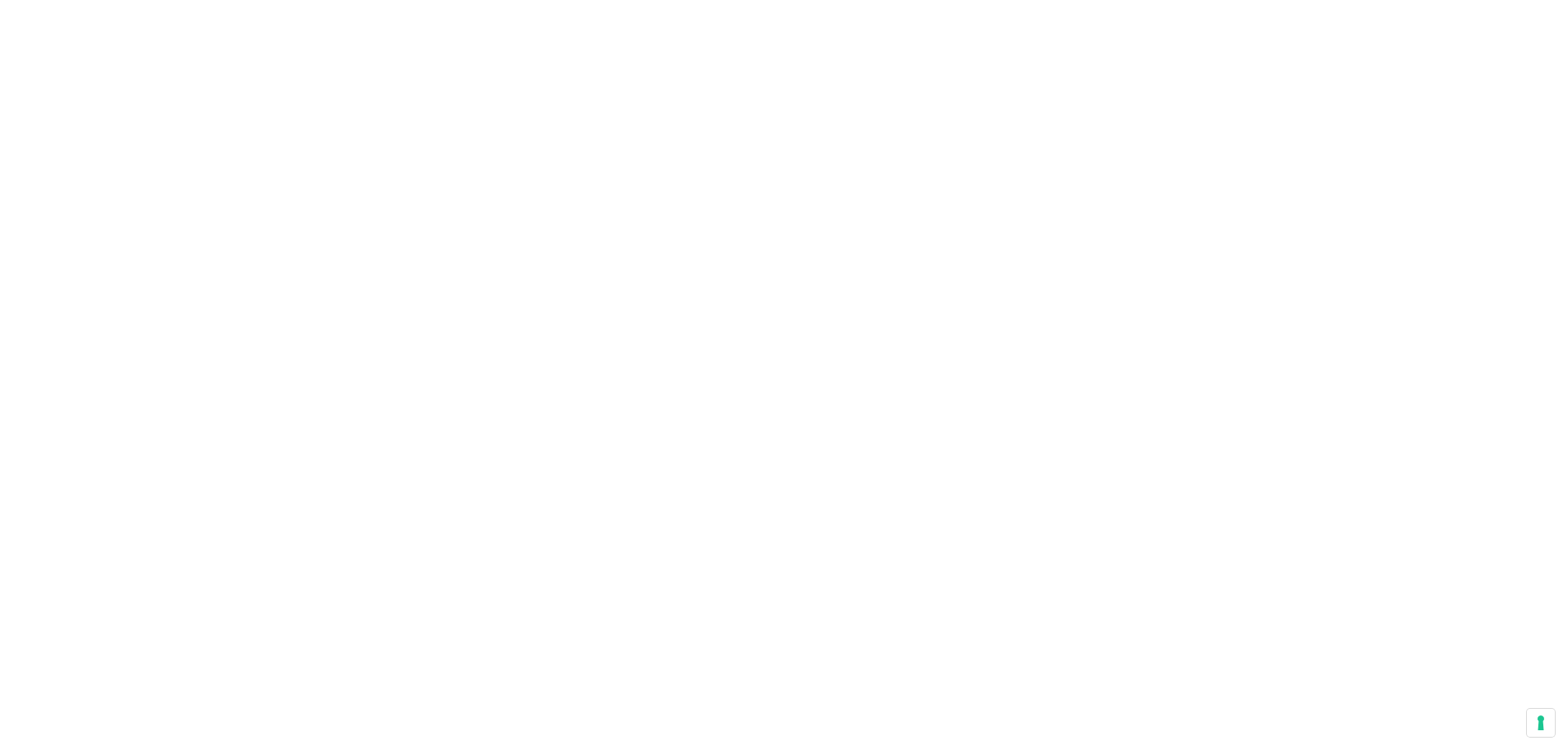
scroll to position [2140, 0]
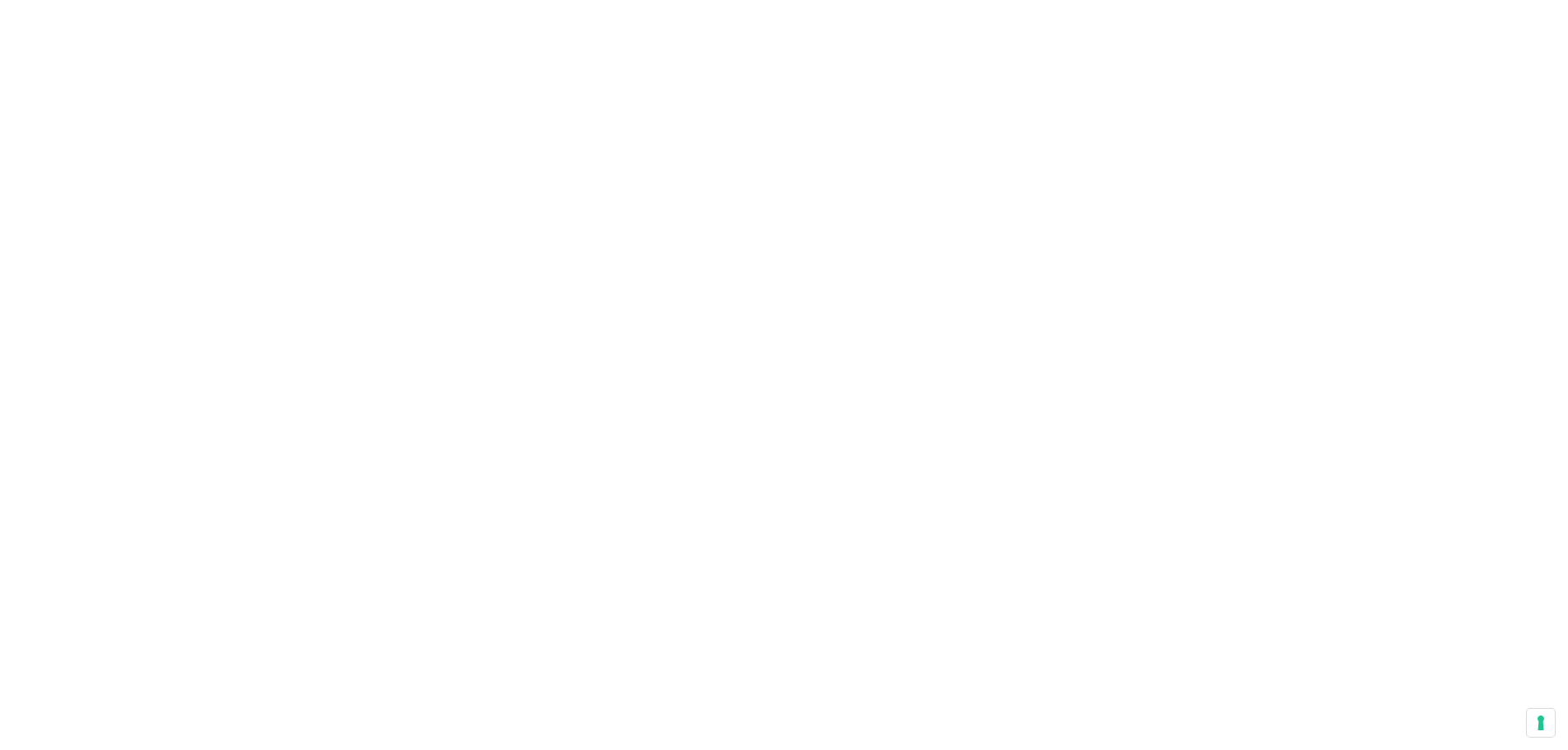
scroll to position [2387, 0]
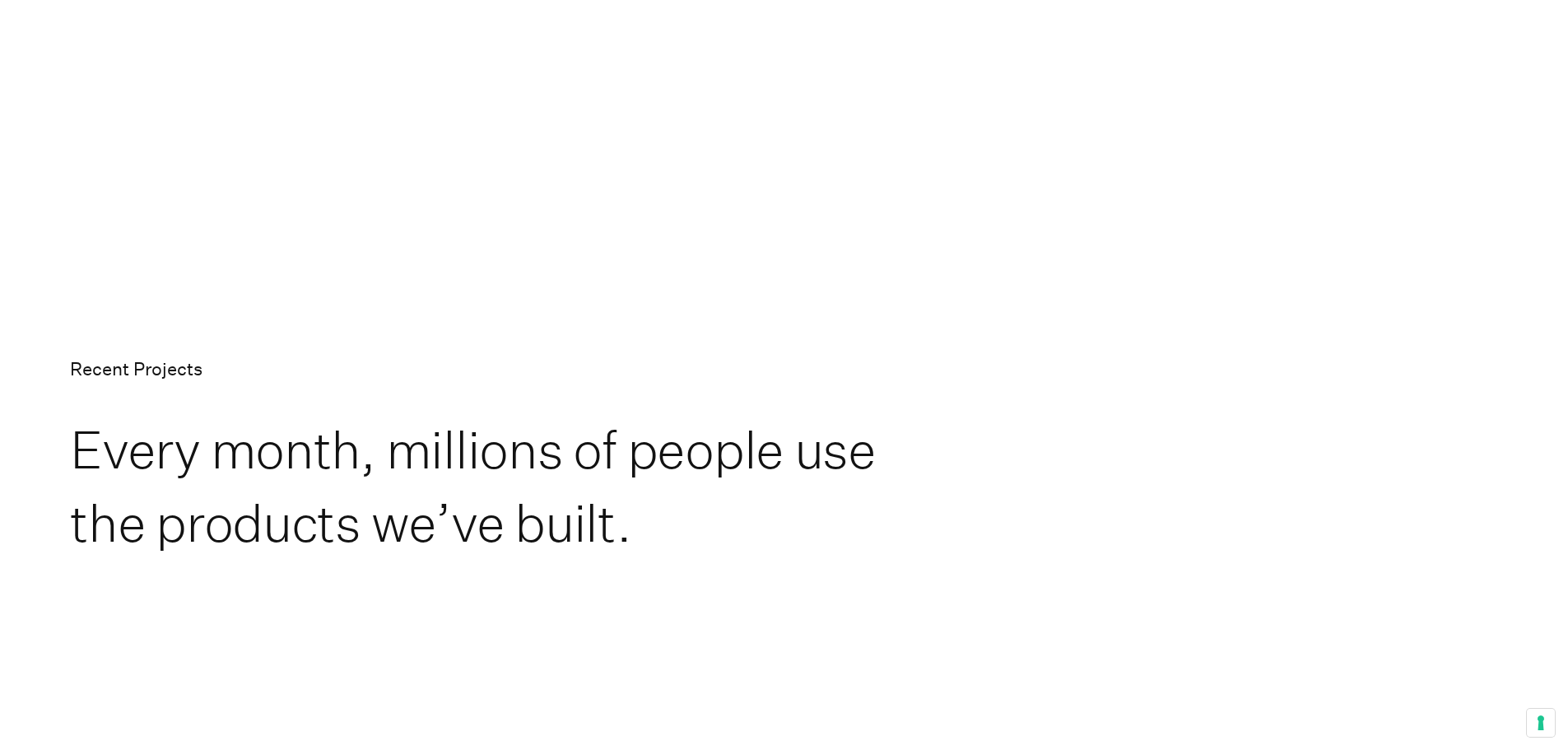
scroll to position [3786, 0]
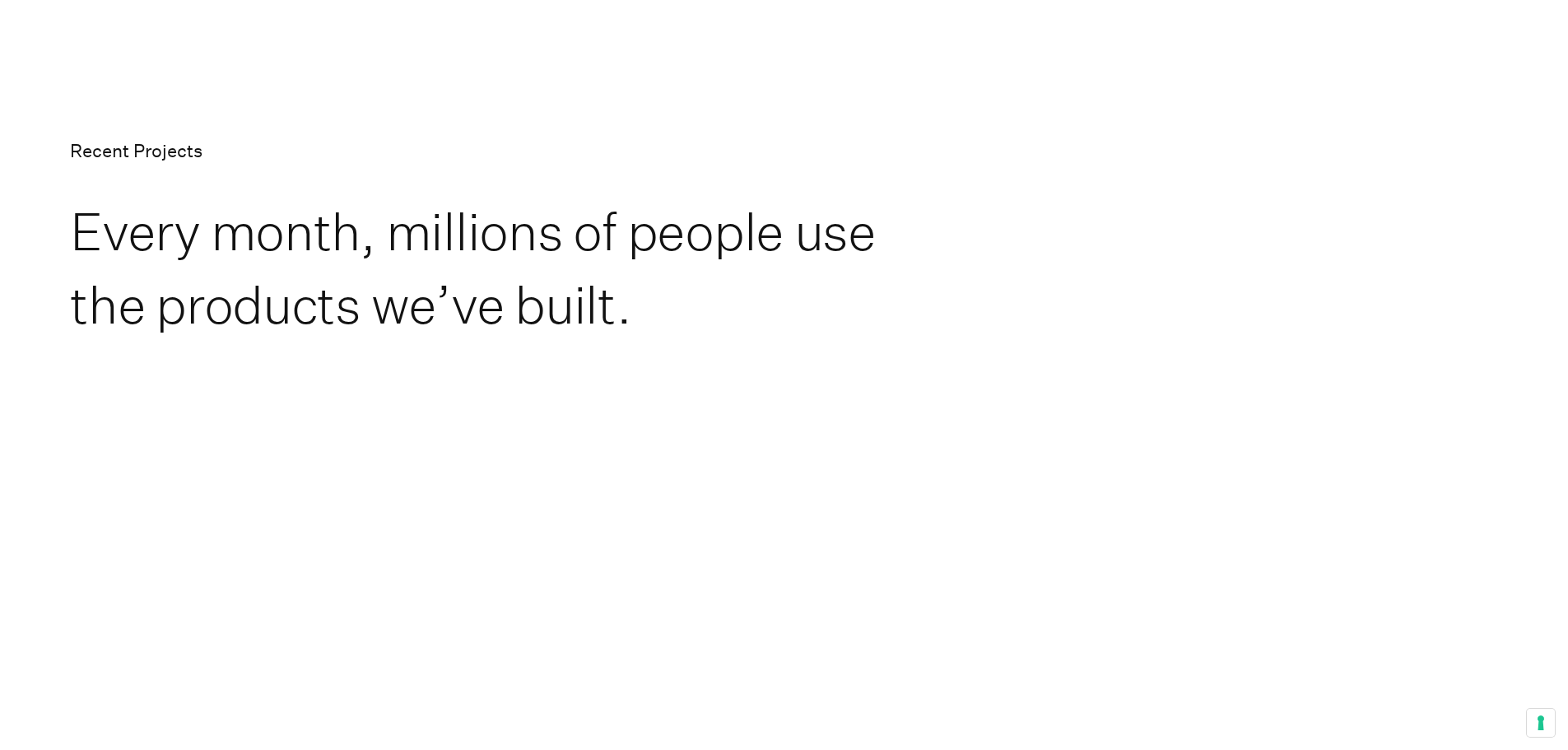
scroll to position [3950, 0]
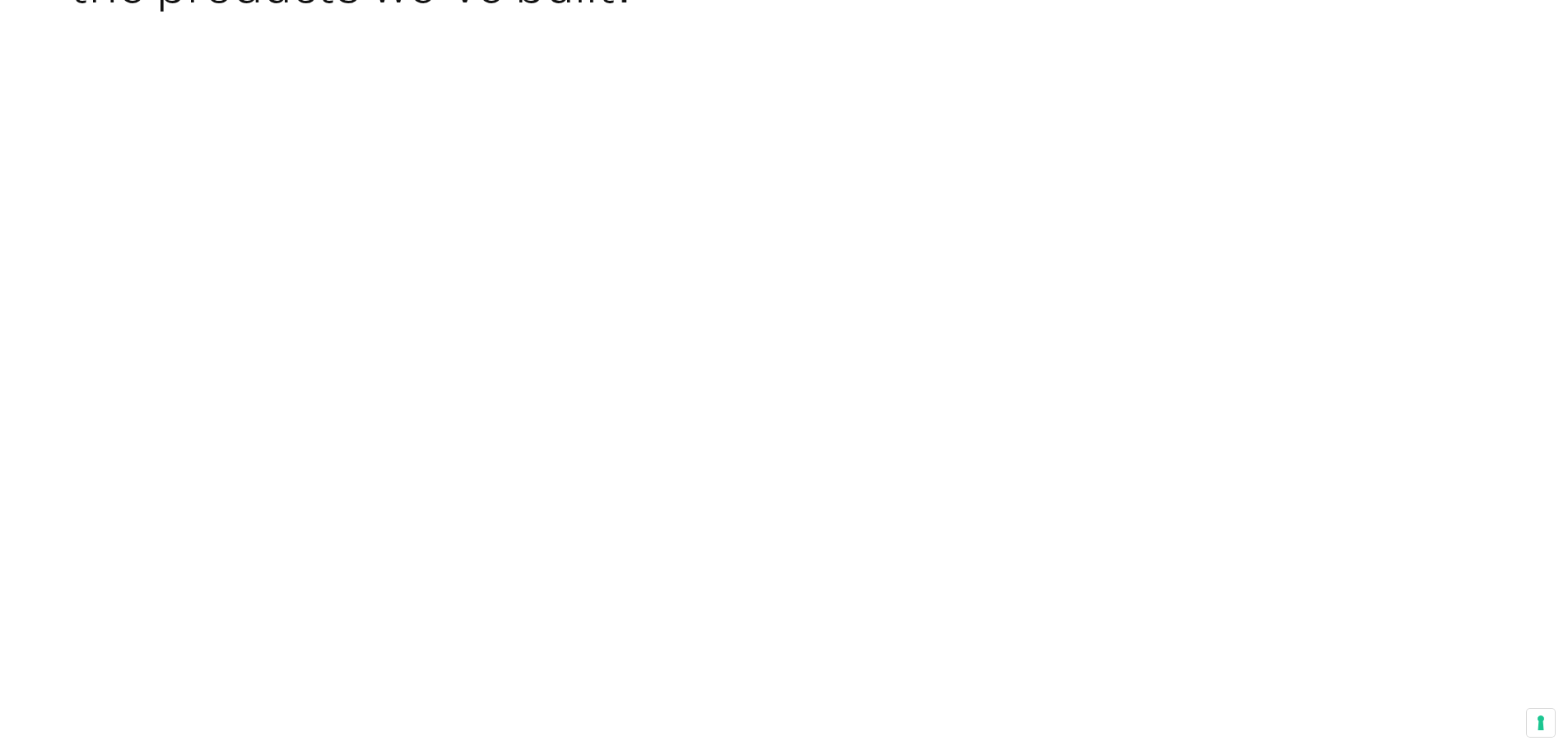
scroll to position [4444, 0]
click at [24, 187] on section "Recent Projects Every month, millions of people use the products we’ve built. A…" at bounding box center [784, 677] width 1568 height 2555
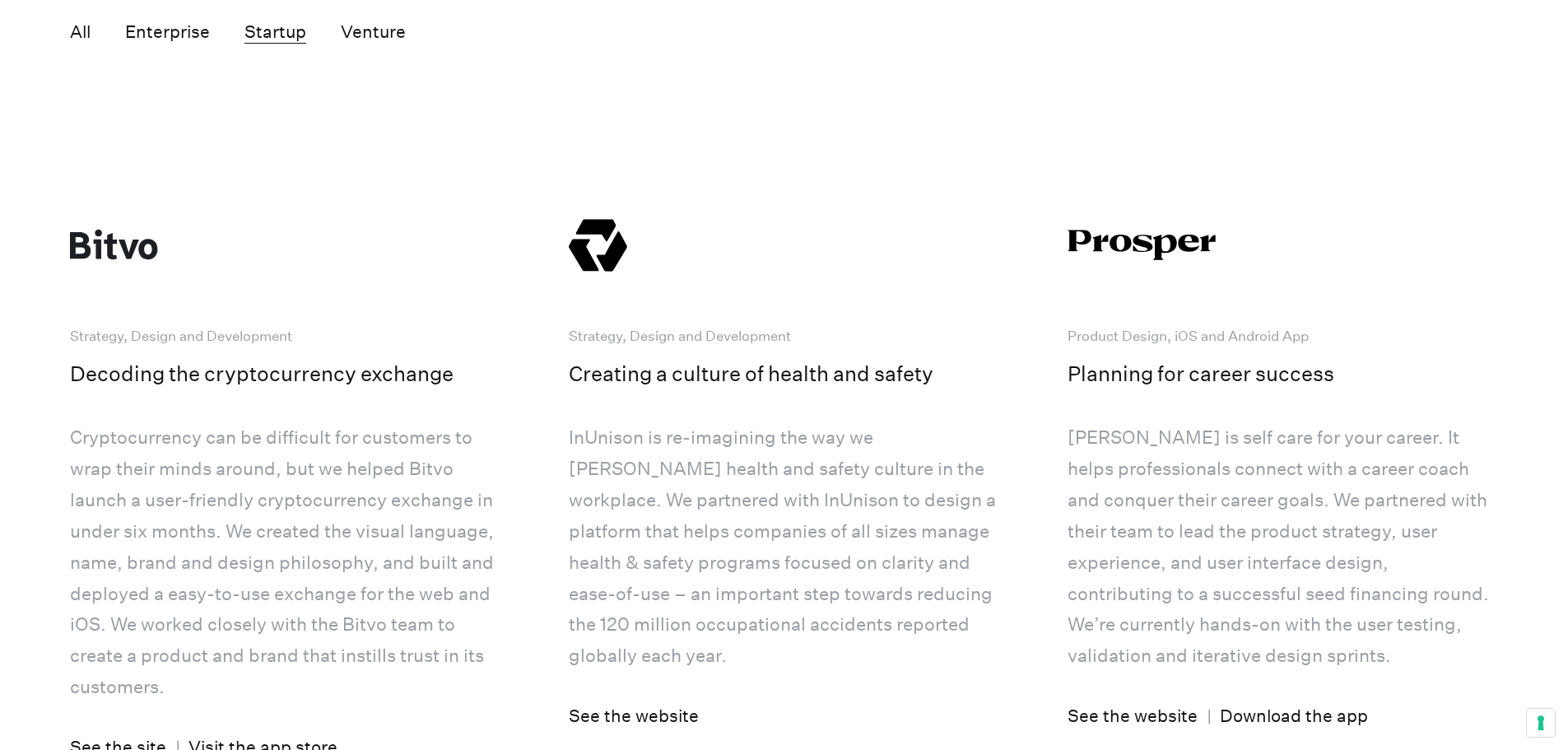
scroll to position [5514, 0]
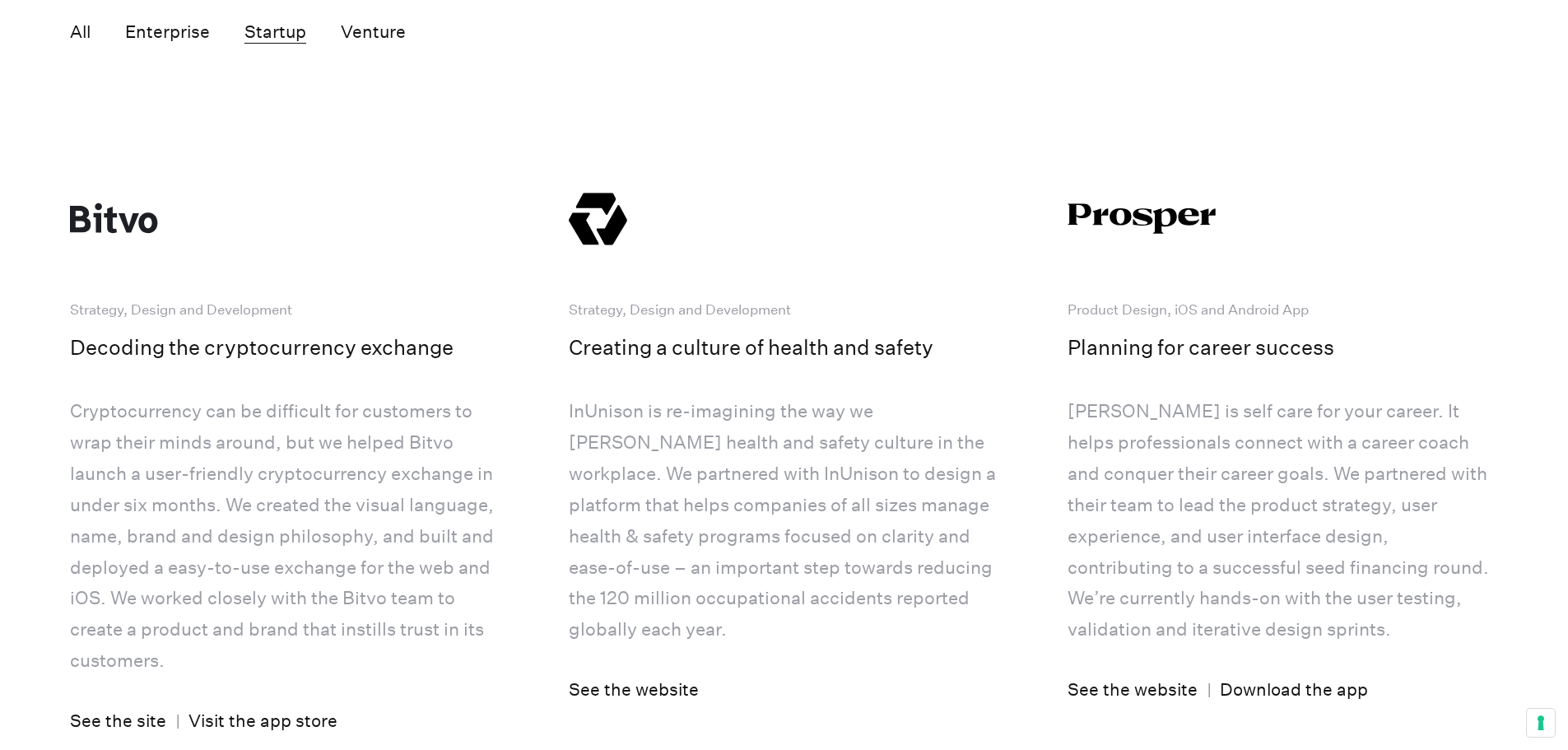
scroll to position [5431, 0]
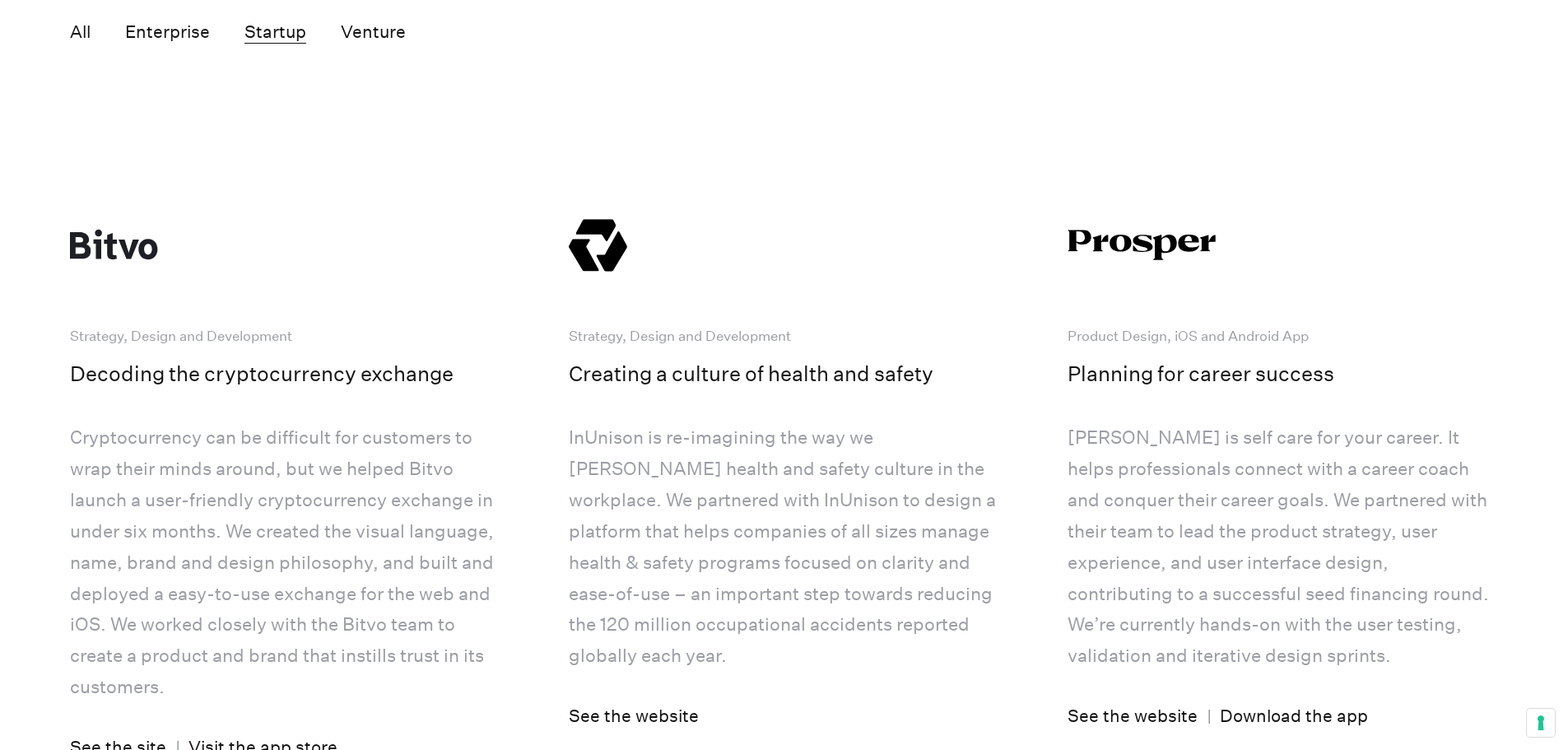
drag, startPoint x: 1110, startPoint y: 159, endPoint x: 1062, endPoint y: 160, distance: 48.0
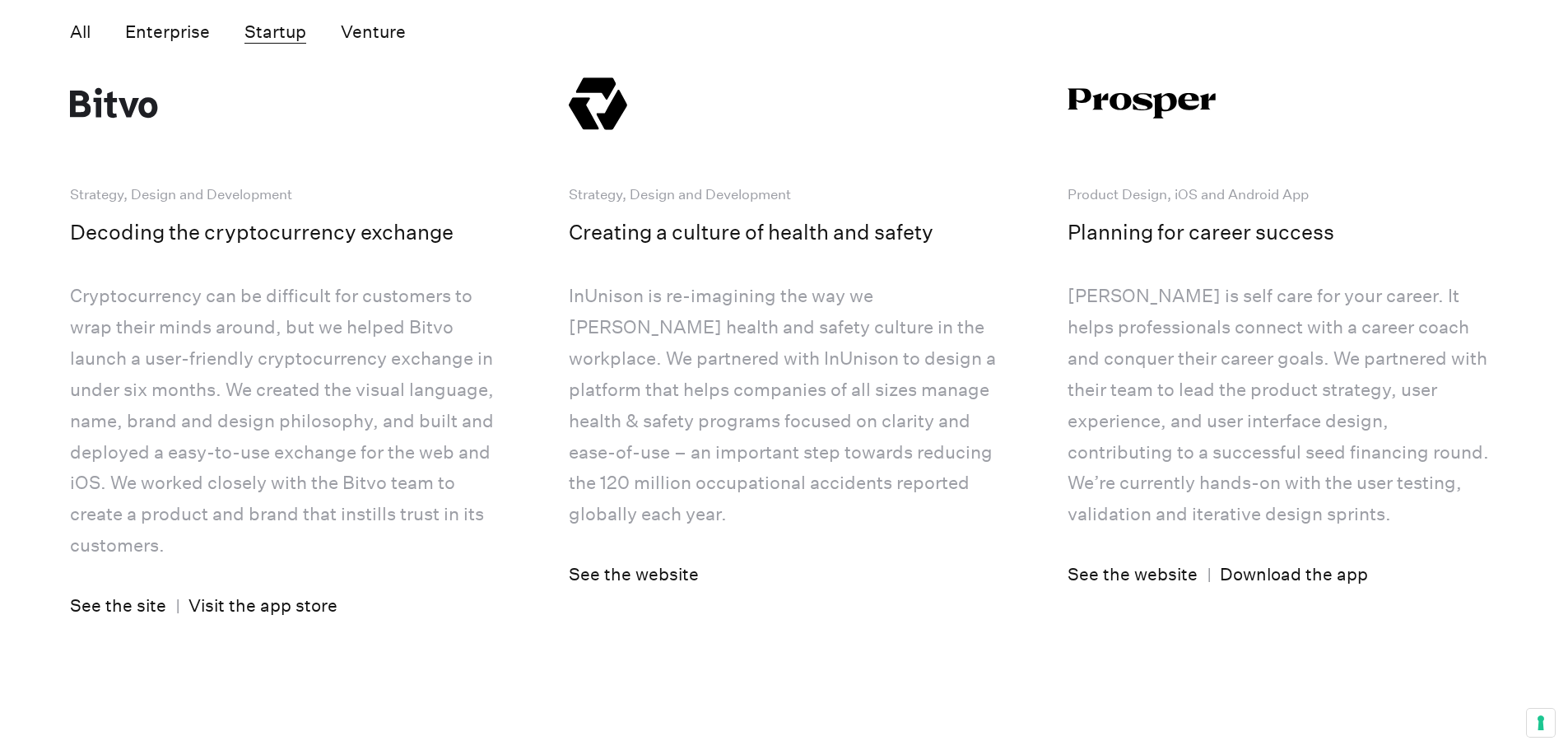
scroll to position [5596, 0]
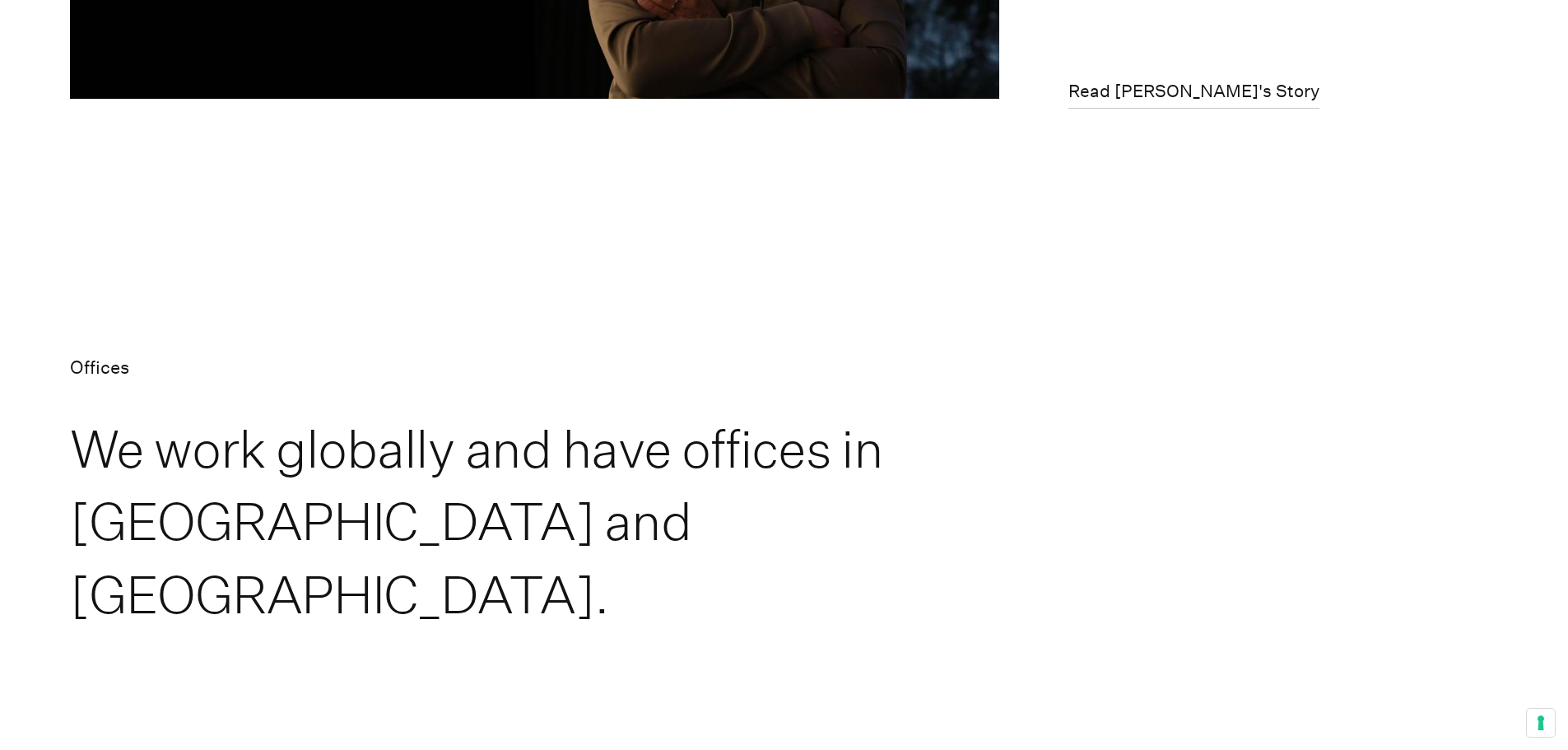
scroll to position [7736, 0]
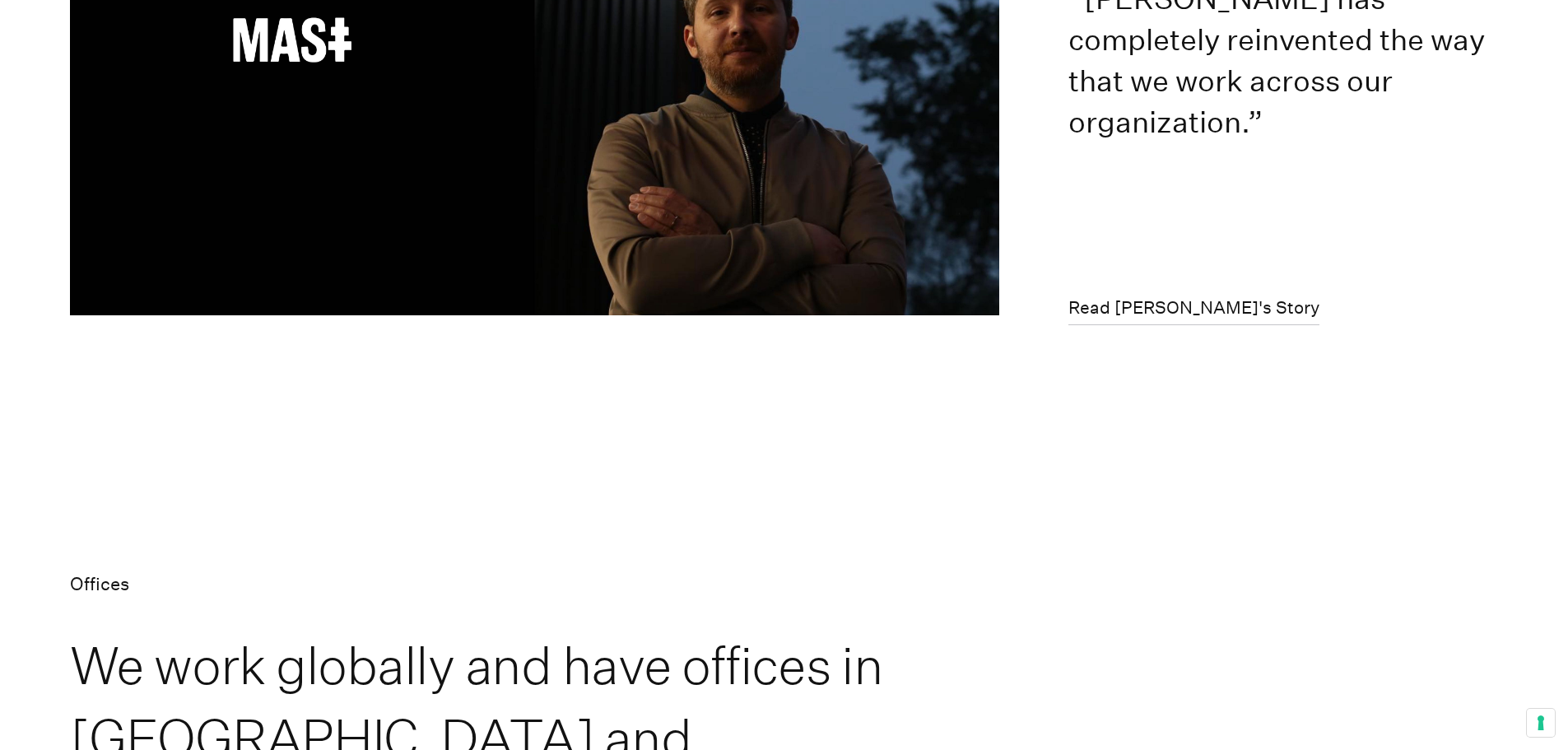
scroll to position [7242, 0]
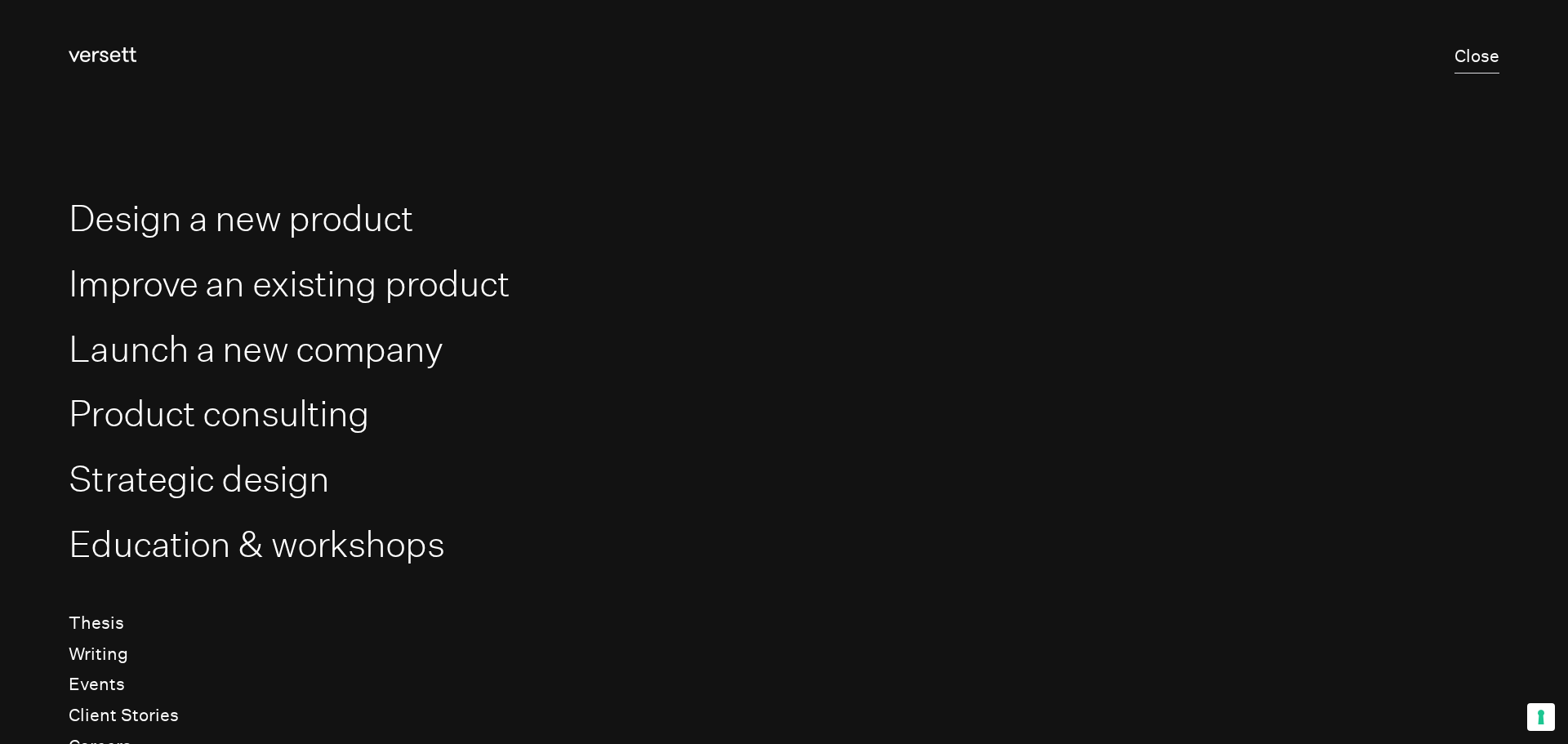
click at [1461, 57] on button "Close" at bounding box center [1476, 57] width 45 height 32
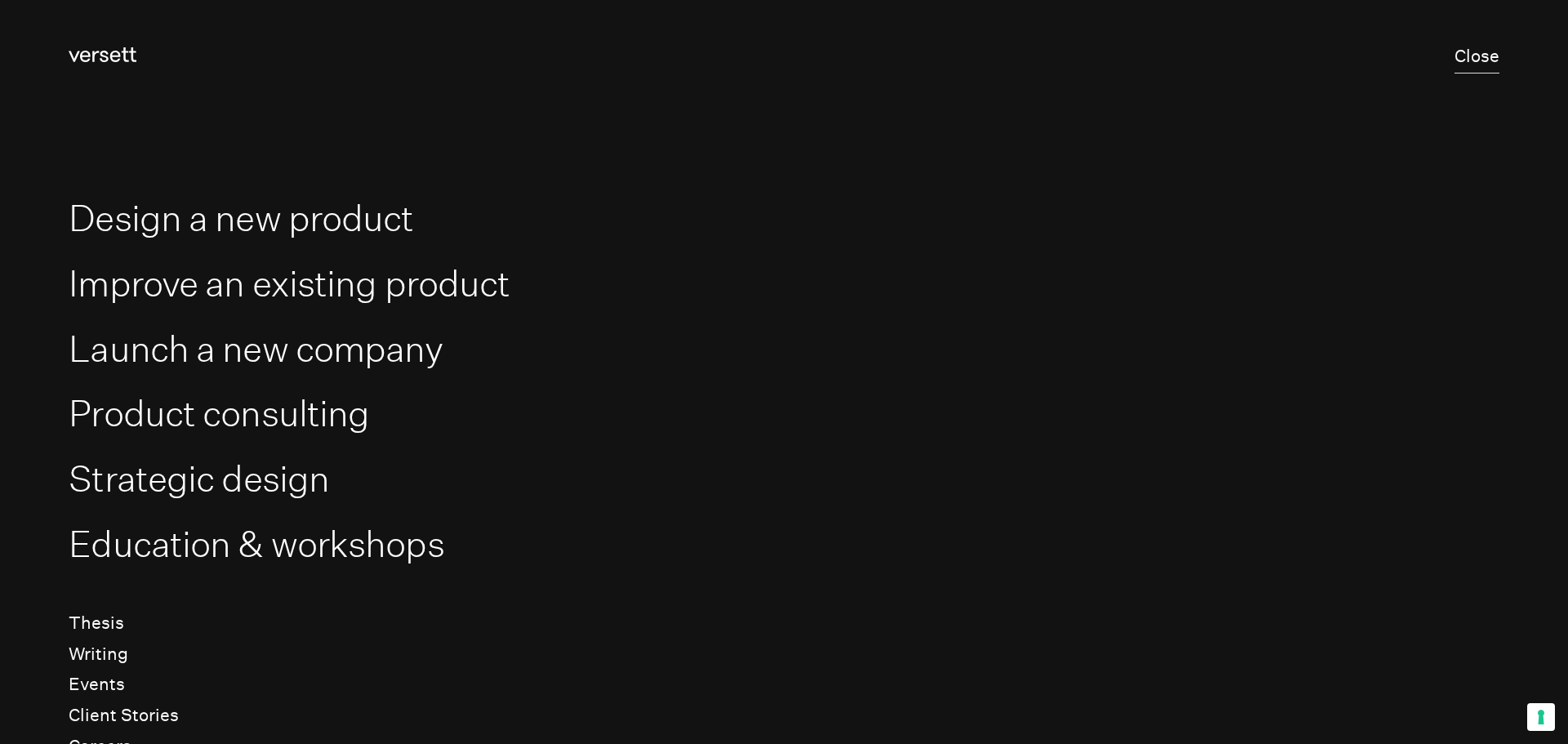
click at [1461, 57] on button "Close" at bounding box center [1476, 57] width 45 height 32
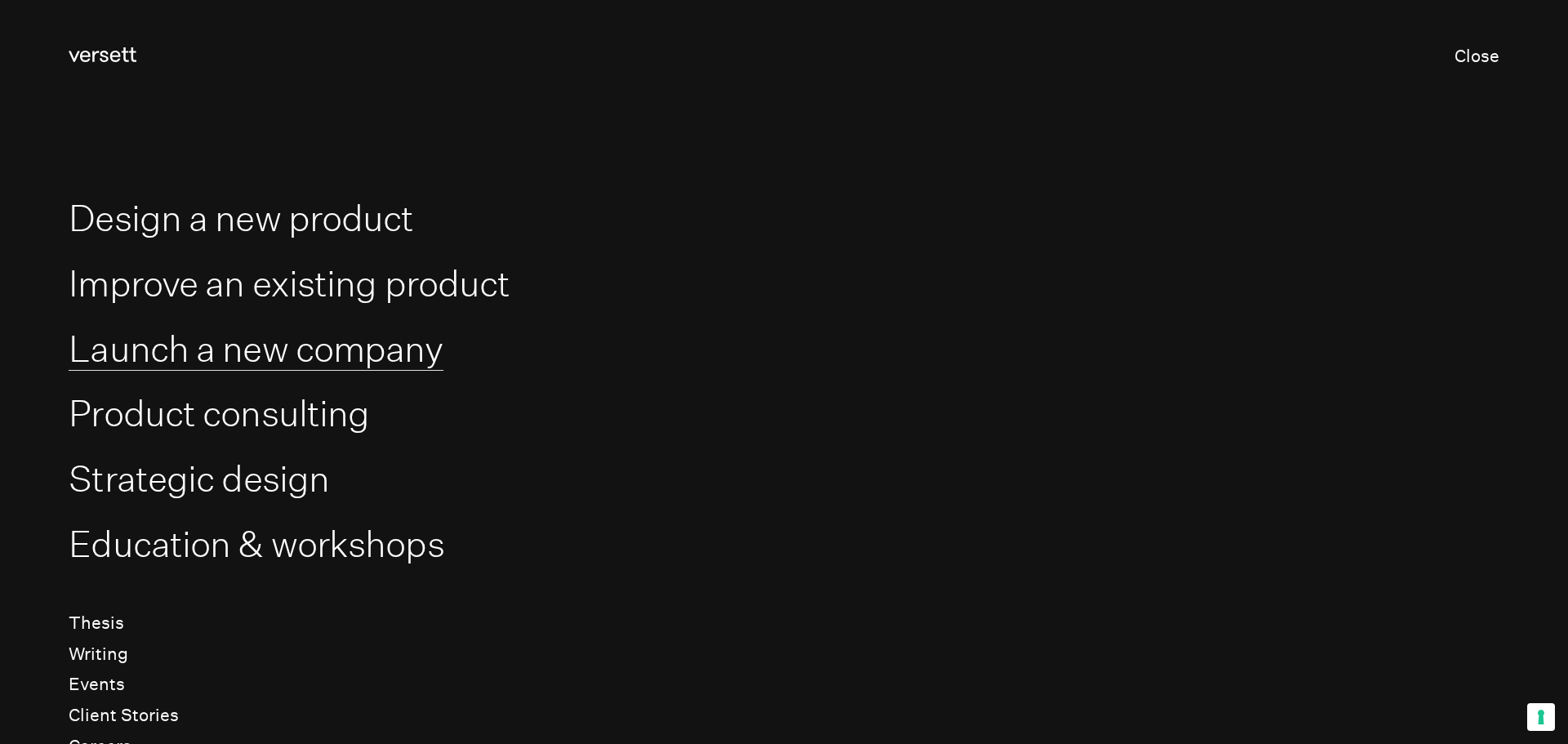
click at [186, 363] on link "Launch a new company" at bounding box center [255, 349] width 374 height 44
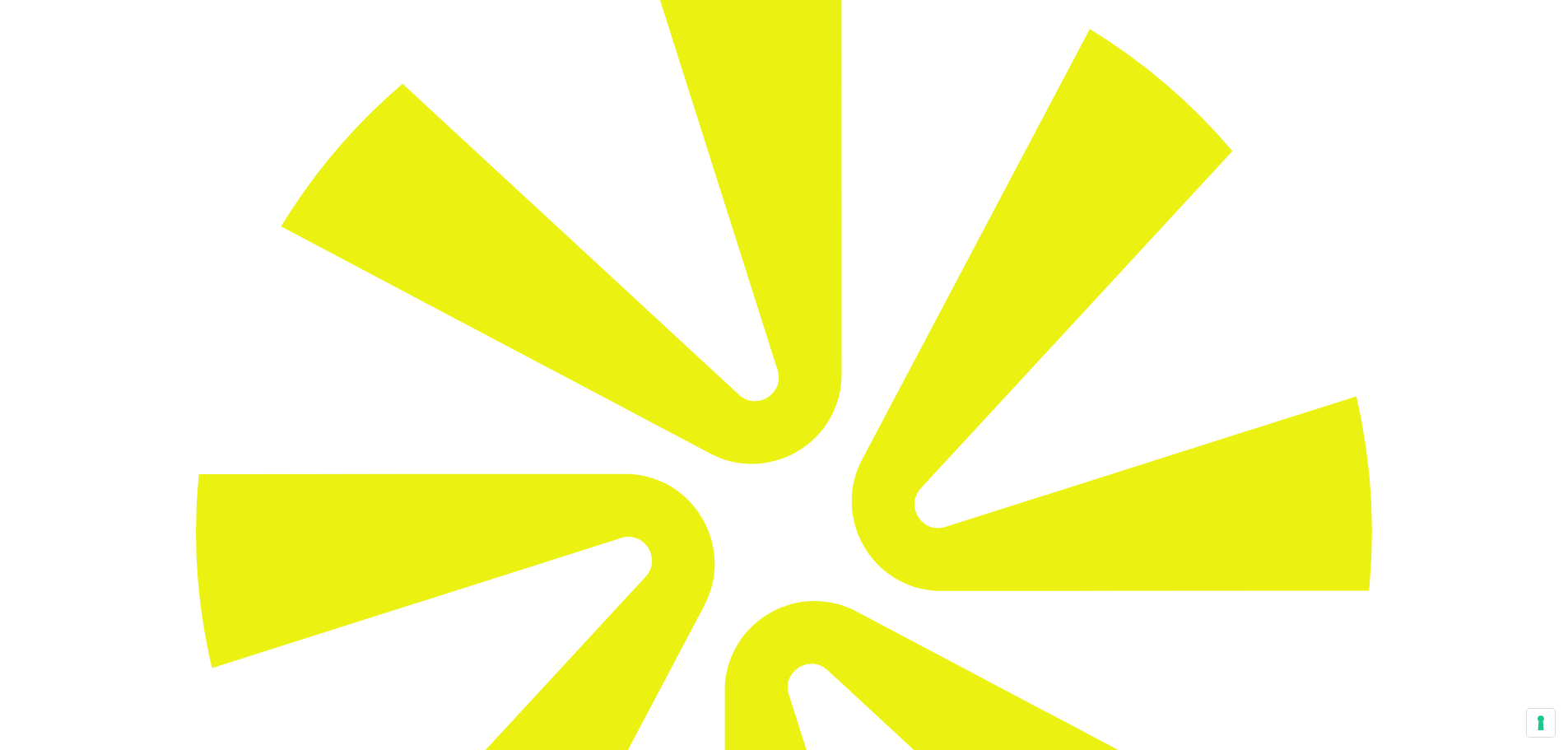
scroll to position [576, 0]
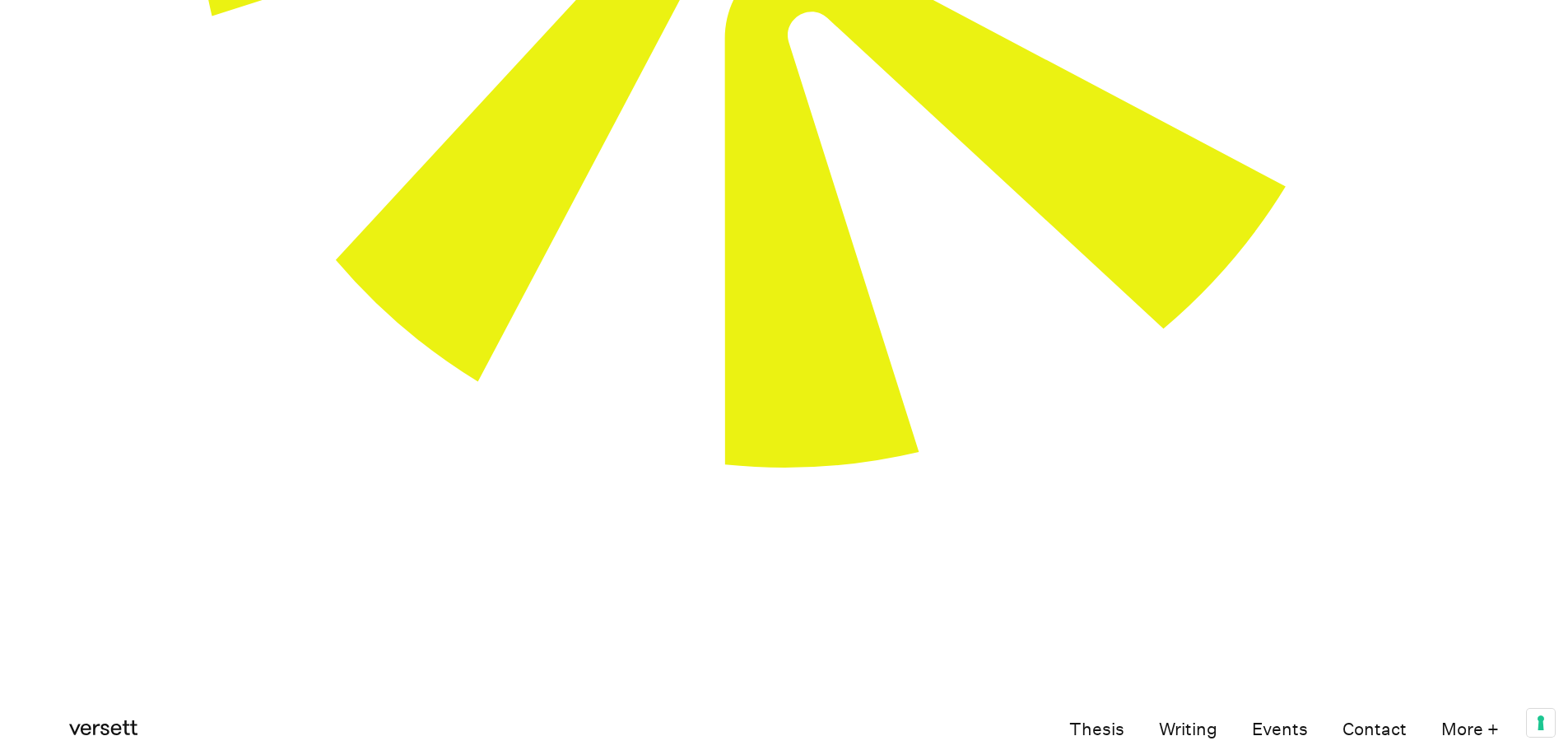
scroll to position [905, 0]
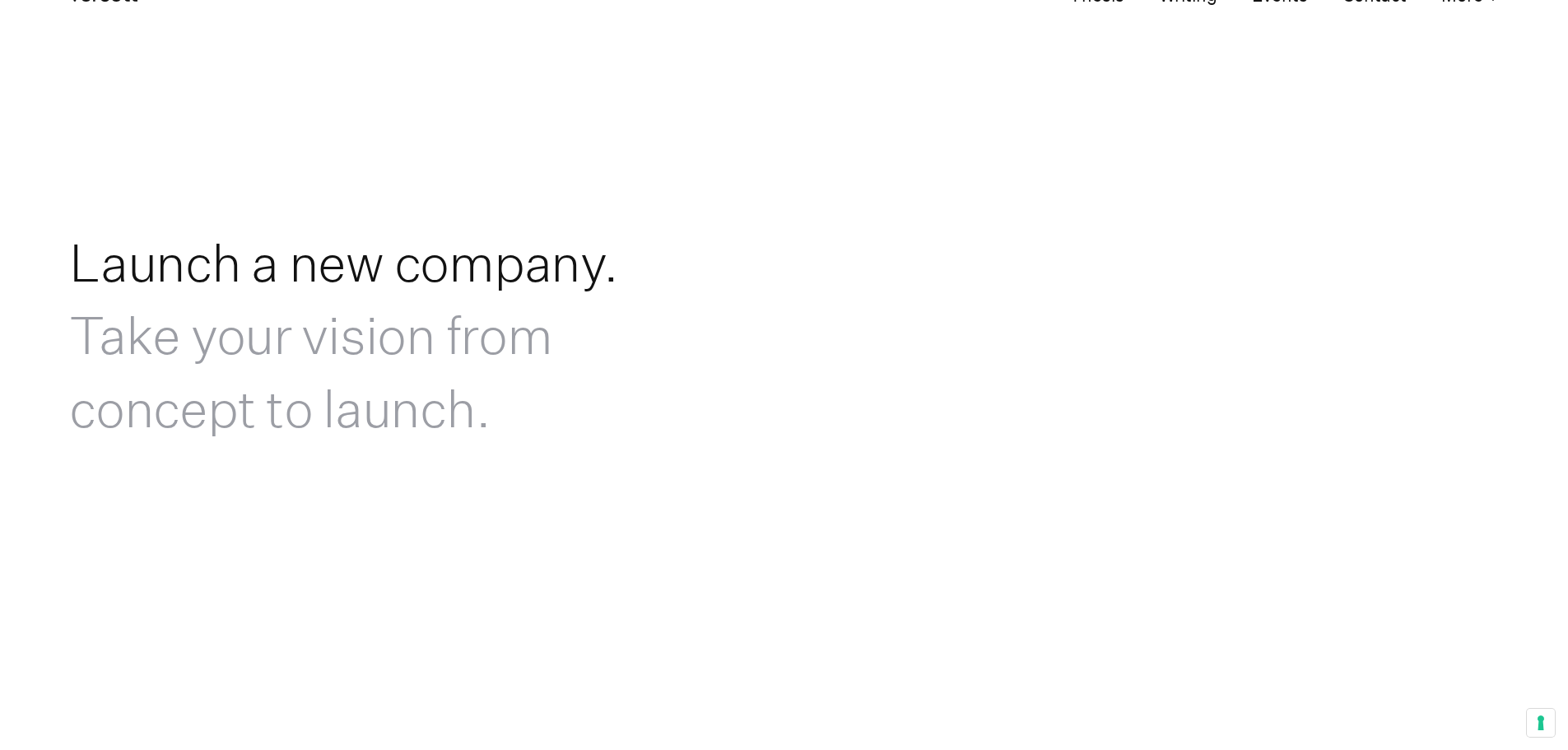
scroll to position [1646, 0]
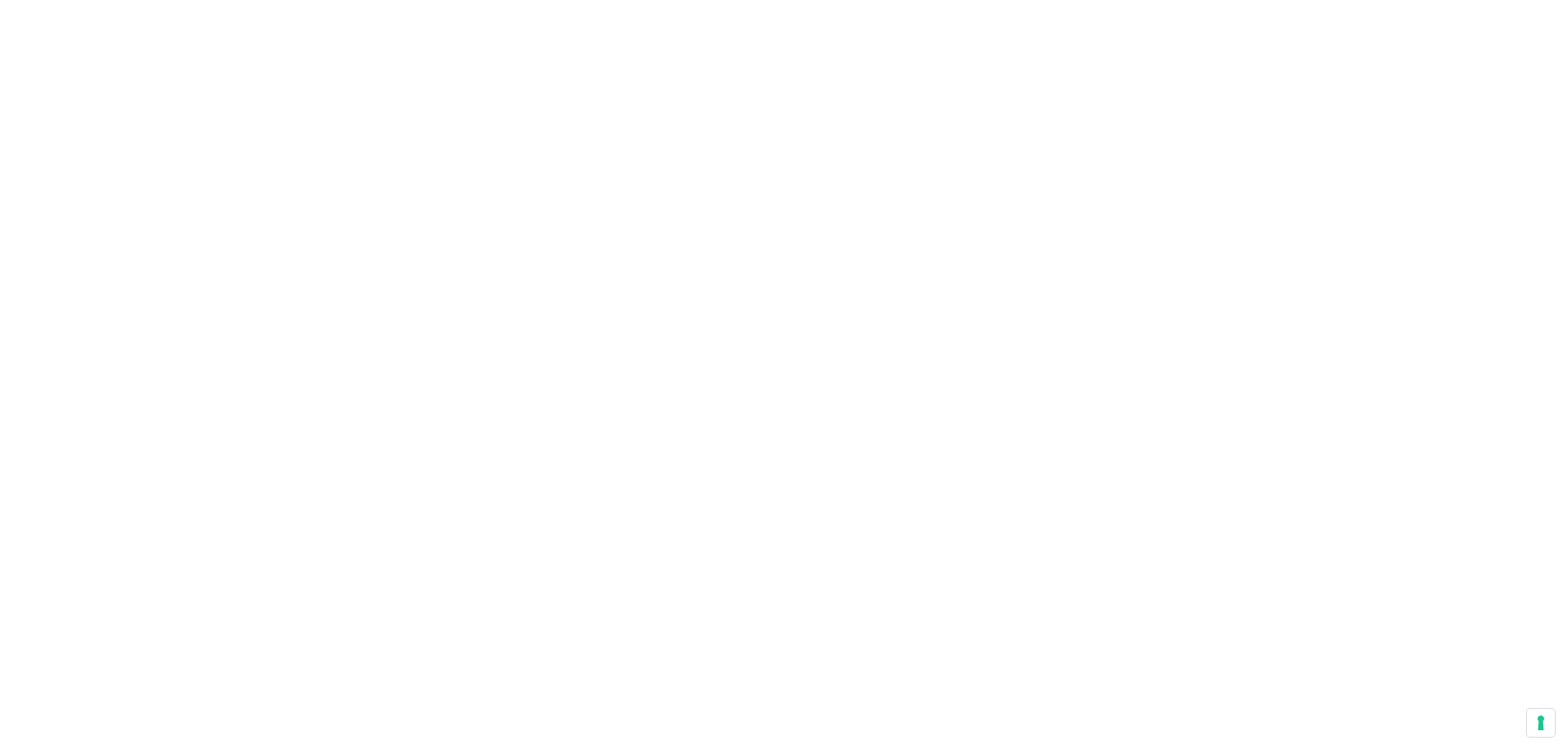
scroll to position [2222, 0]
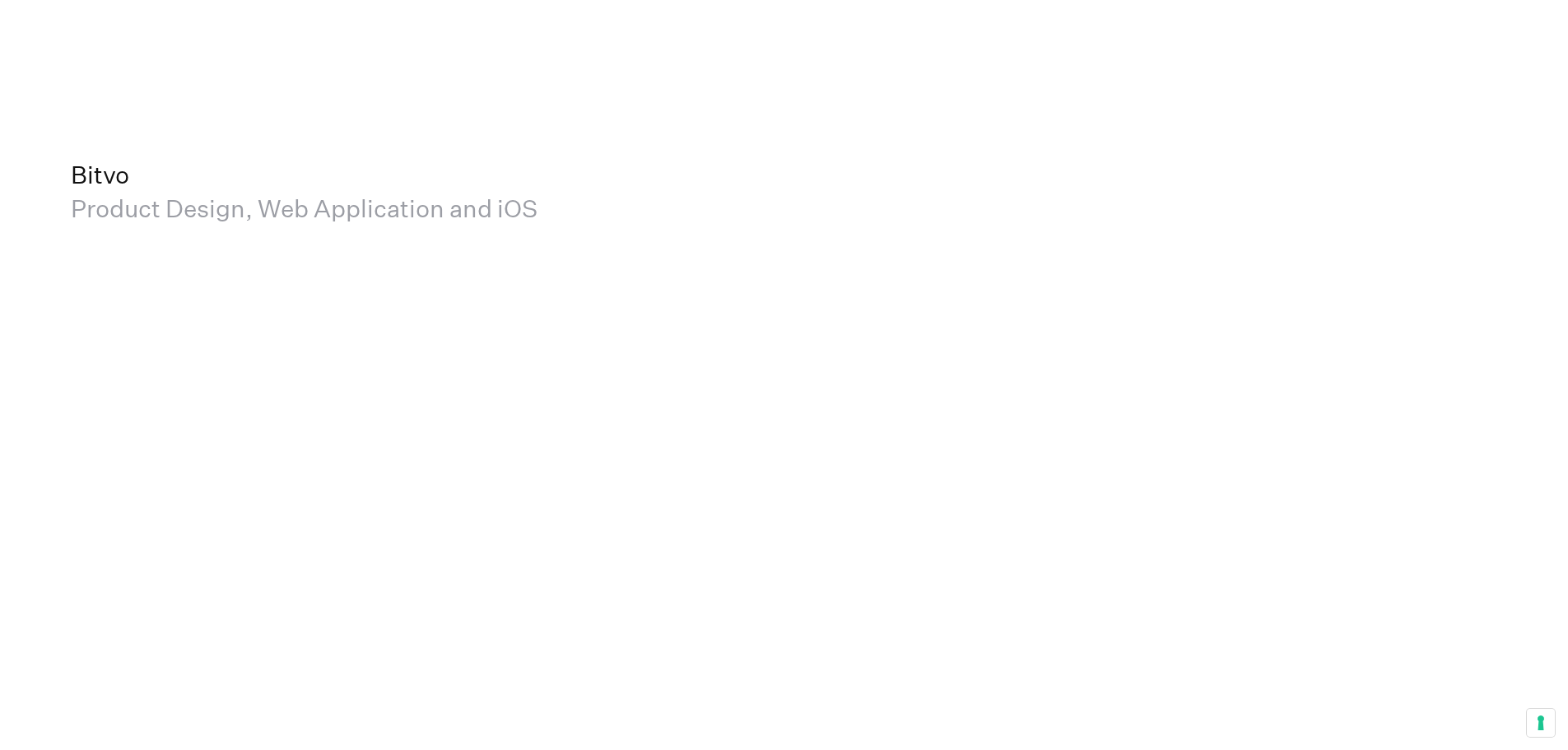
scroll to position [5925, 0]
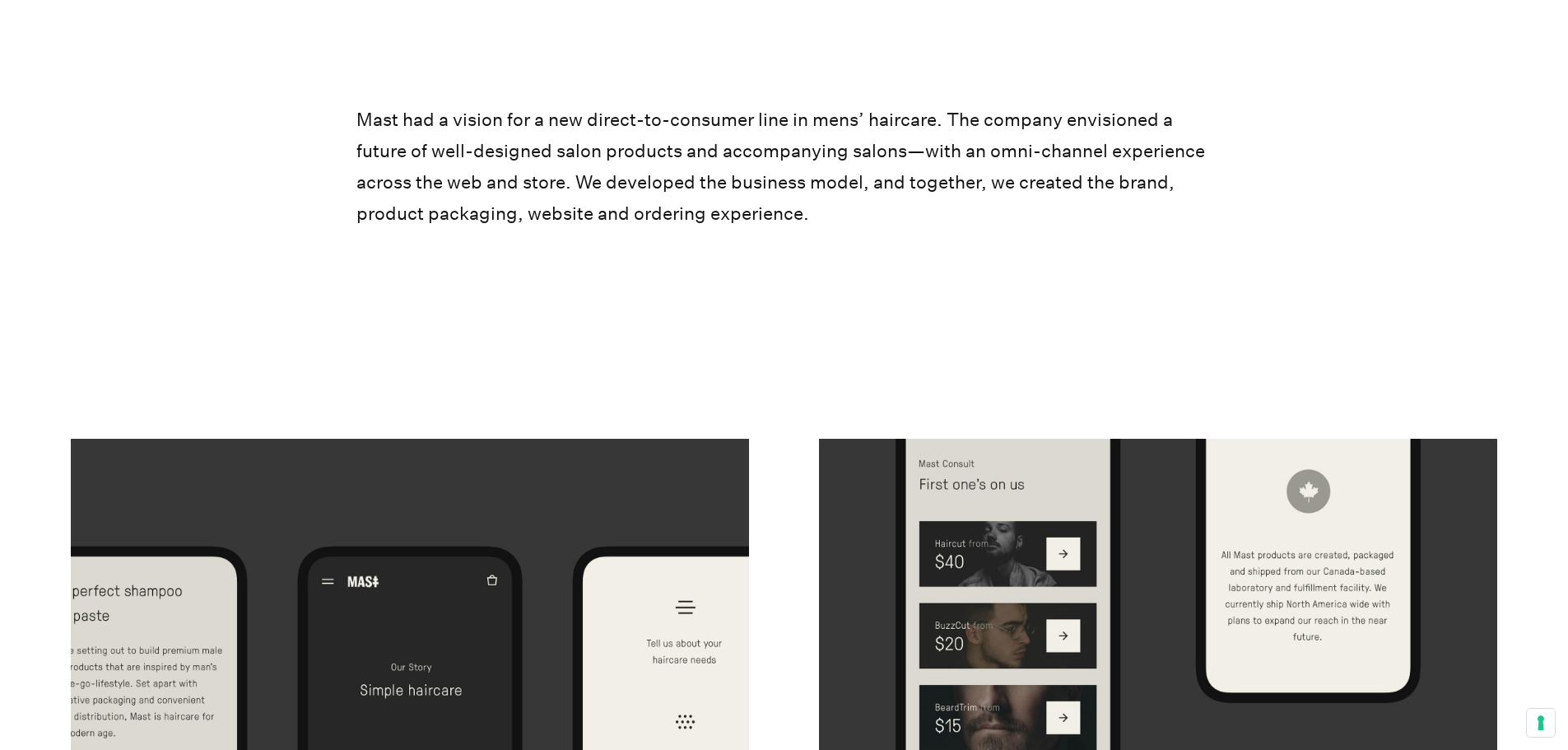
scroll to position [10123, 0]
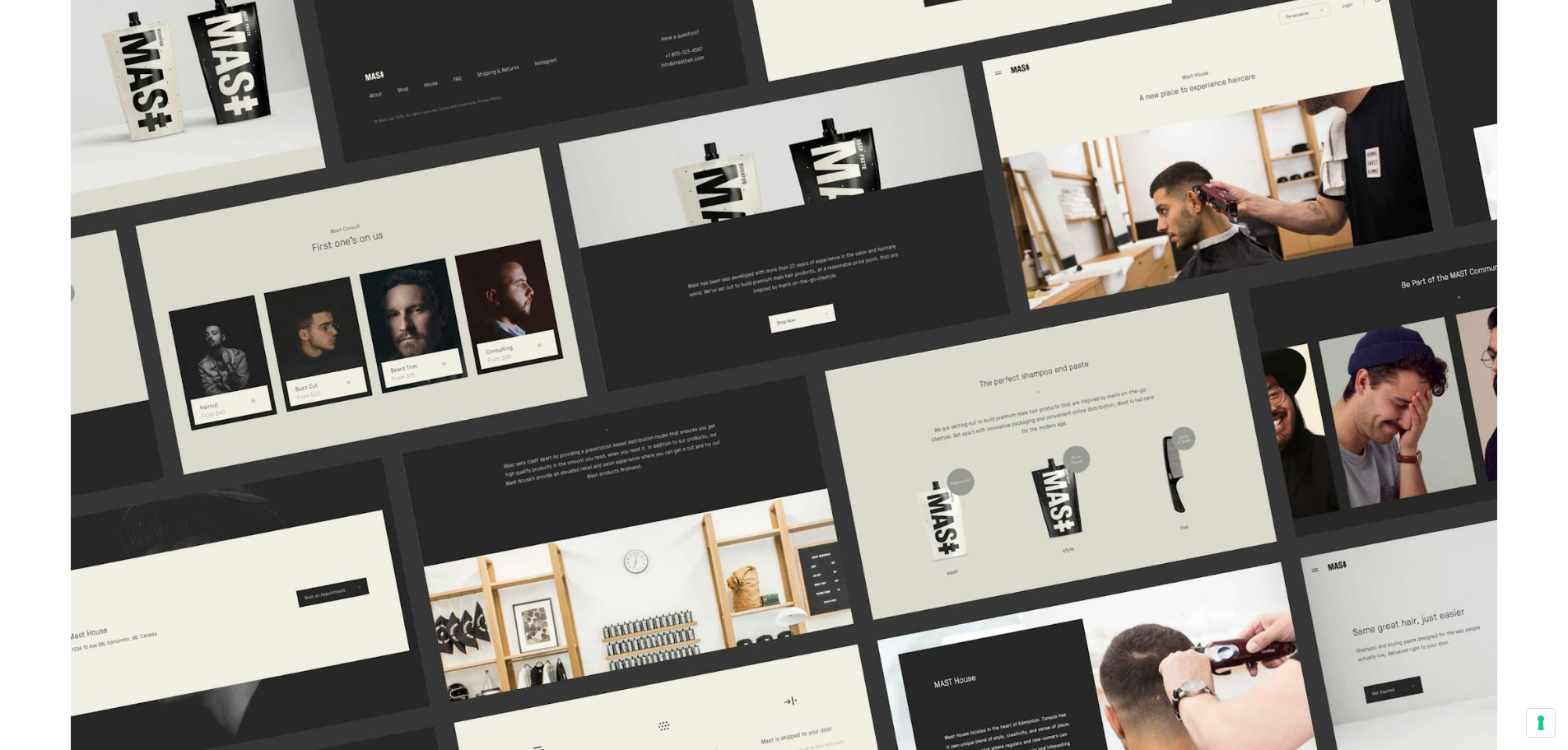
scroll to position [11358, 0]
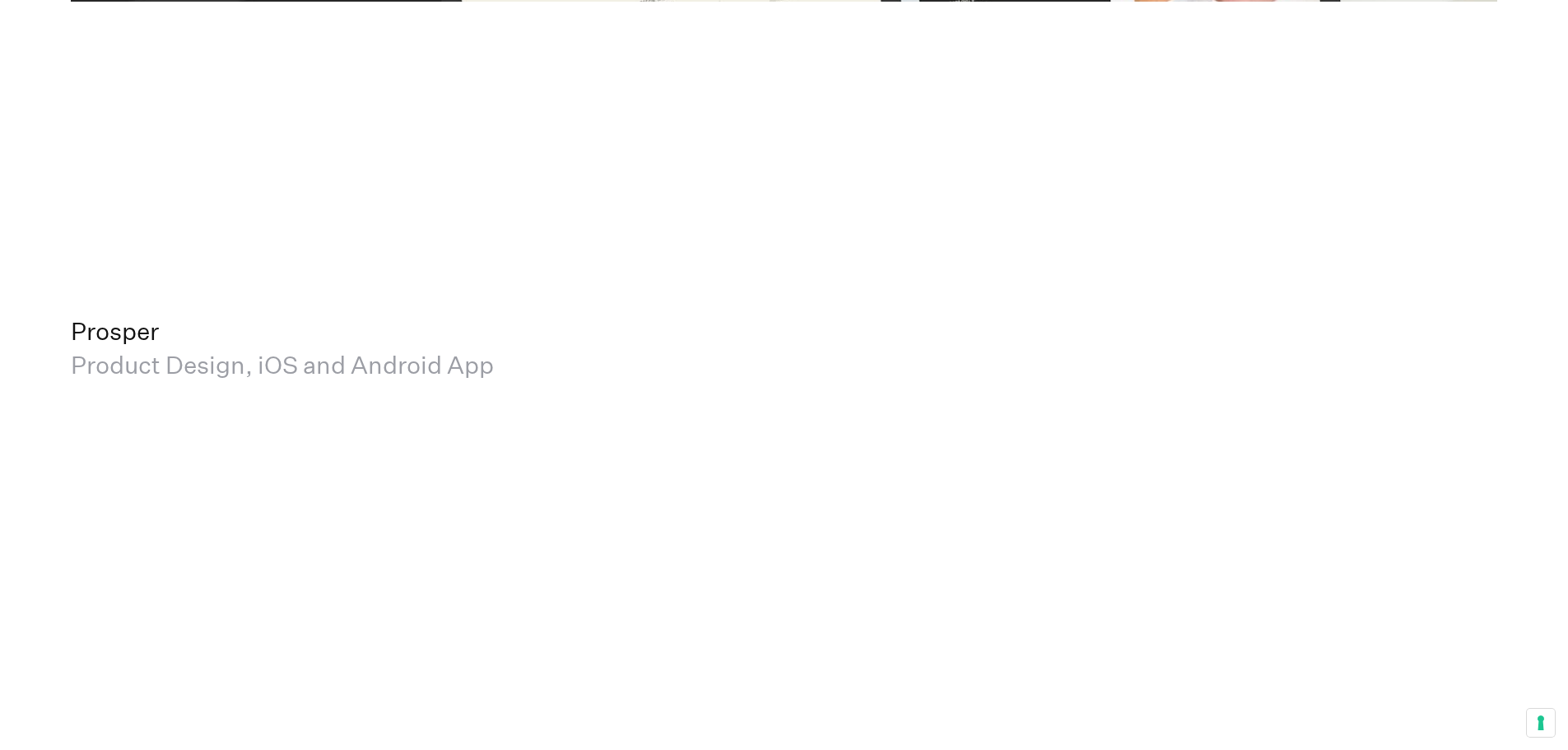
scroll to position [12098, 0]
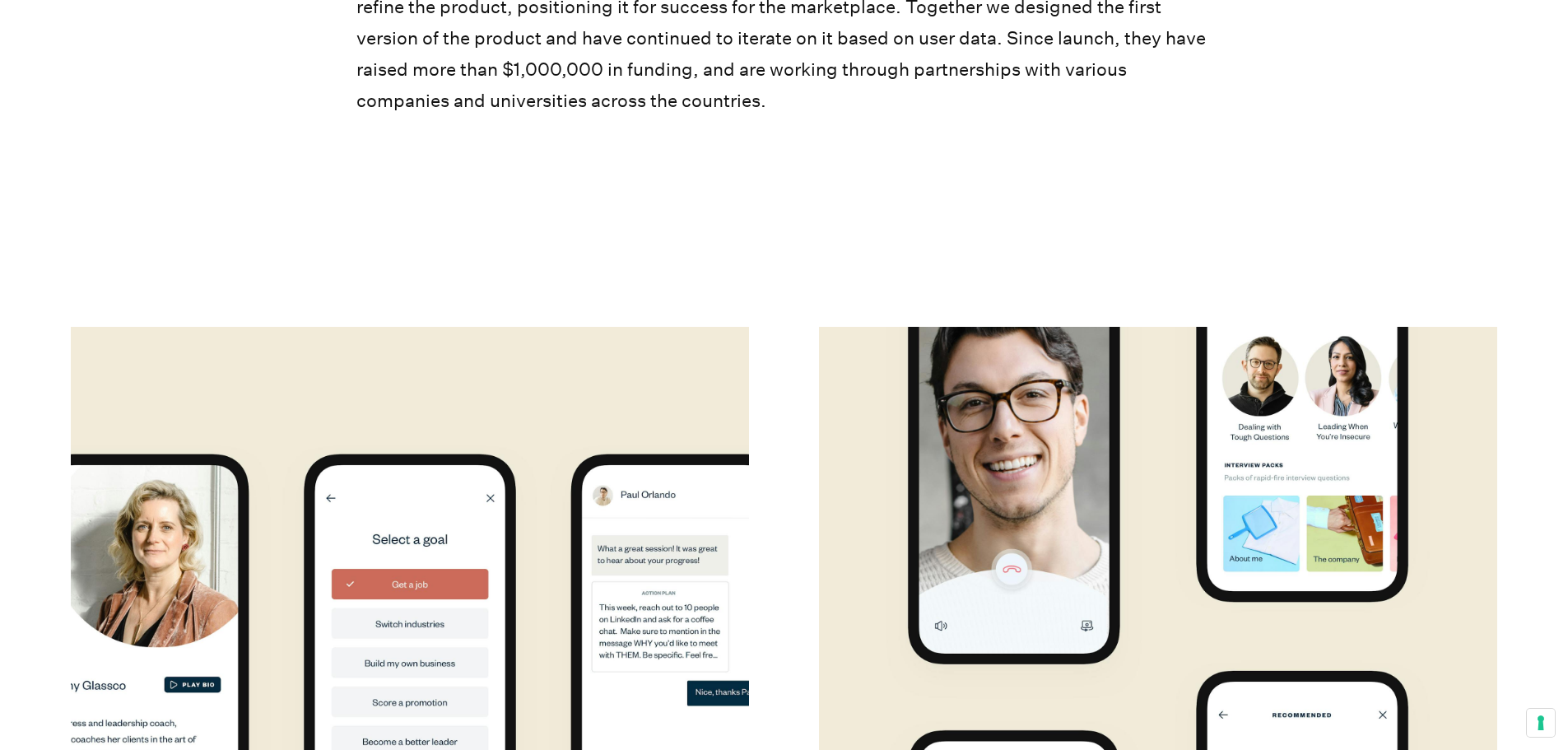
scroll to position [13497, 0]
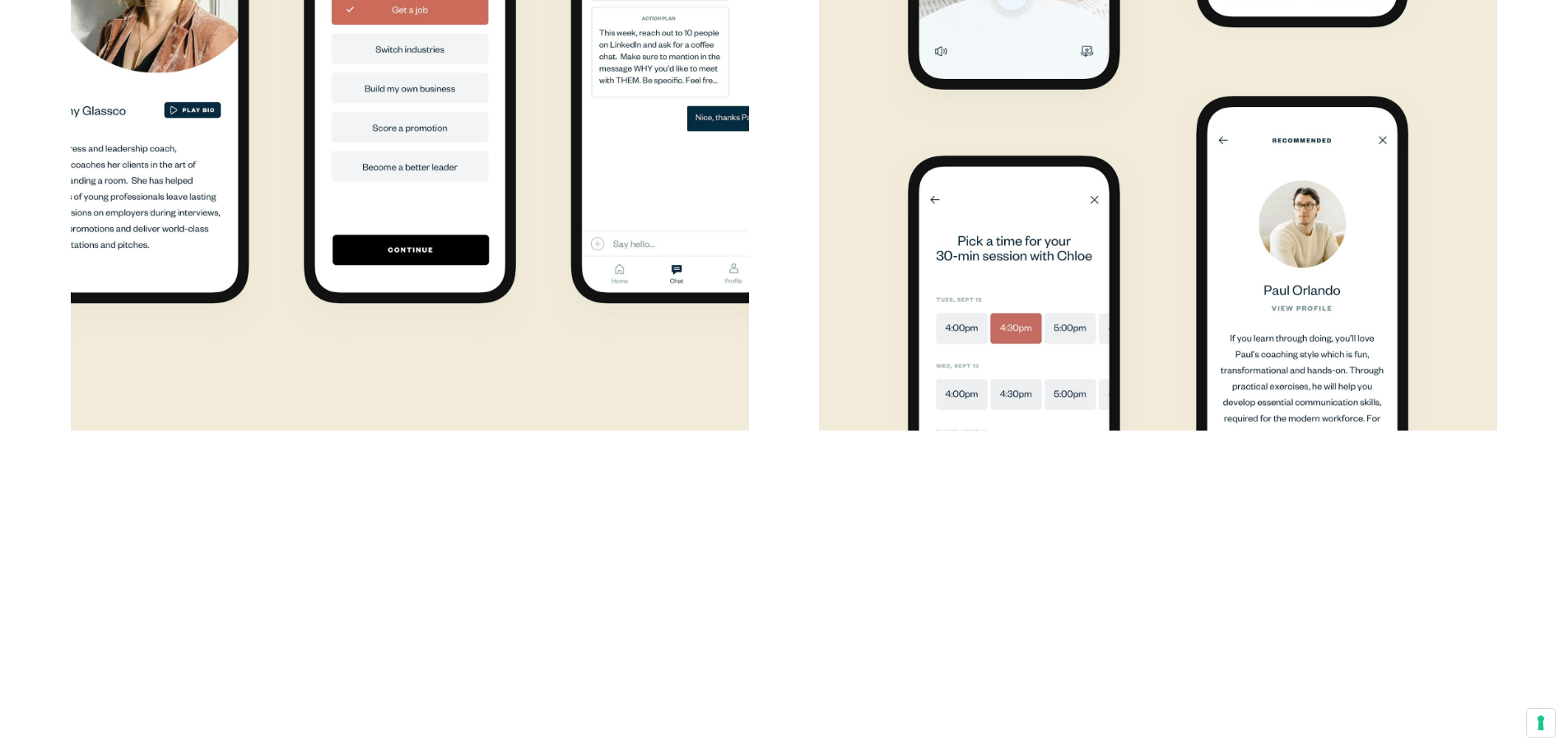
scroll to position [14073, 0]
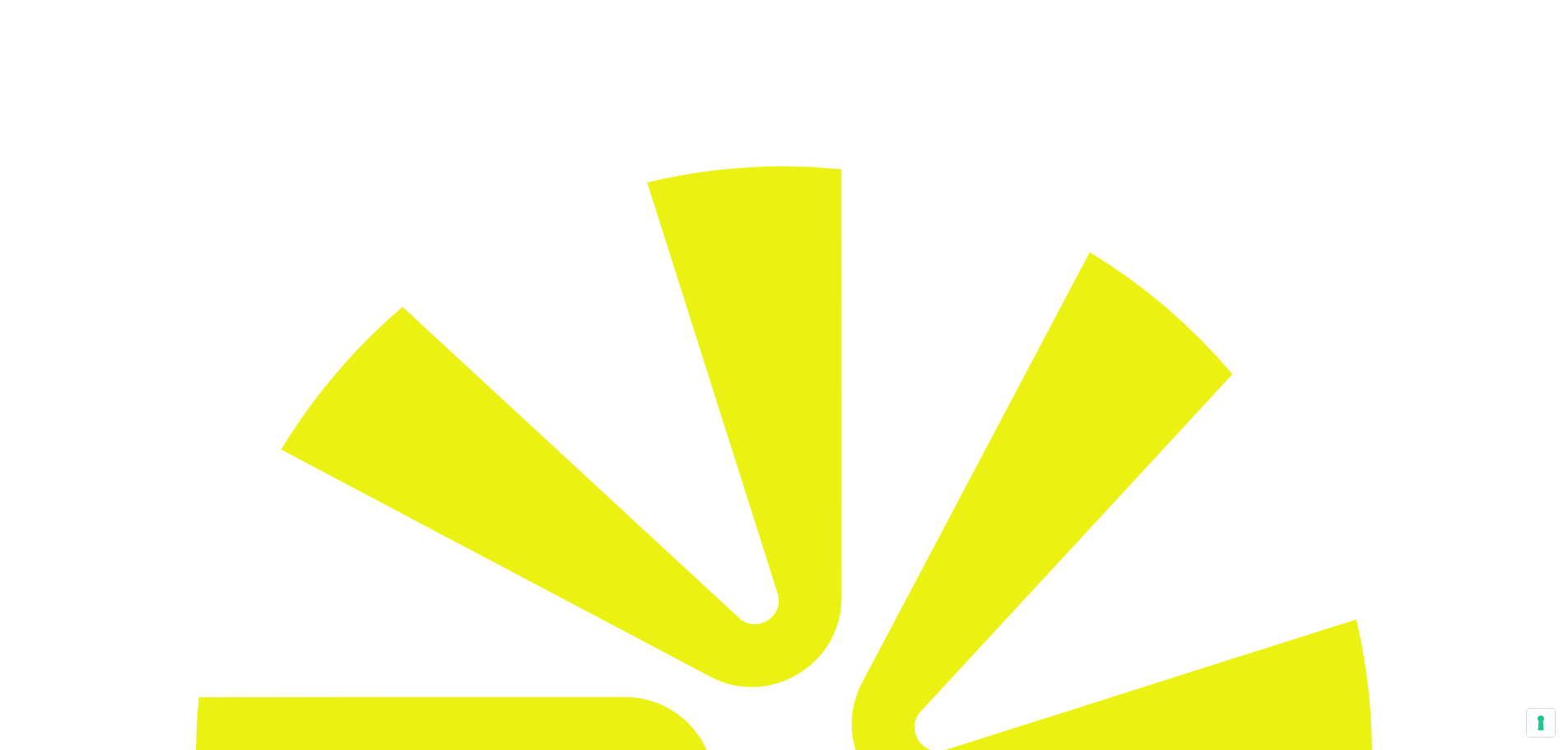
scroll to position [0, 0]
